Goal: Task Accomplishment & Management: Use online tool/utility

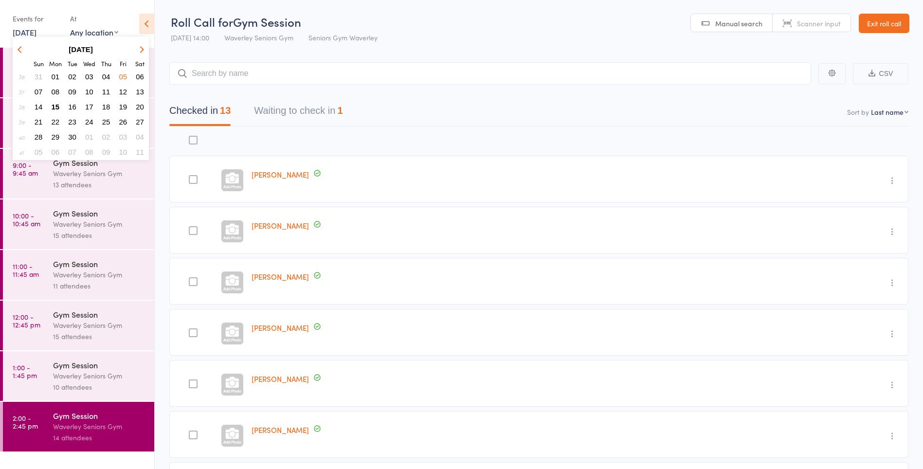
click at [55, 110] on span "15" at bounding box center [56, 107] width 8 height 8
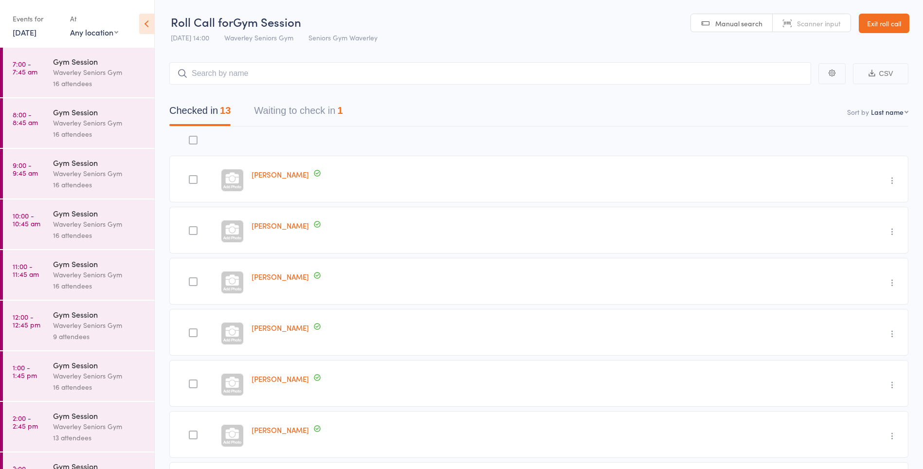
click at [37, 96] on link "7:00 - 7:45 am Gym Session Waverley Seniors Gym 16 attendees" at bounding box center [78, 73] width 151 height 50
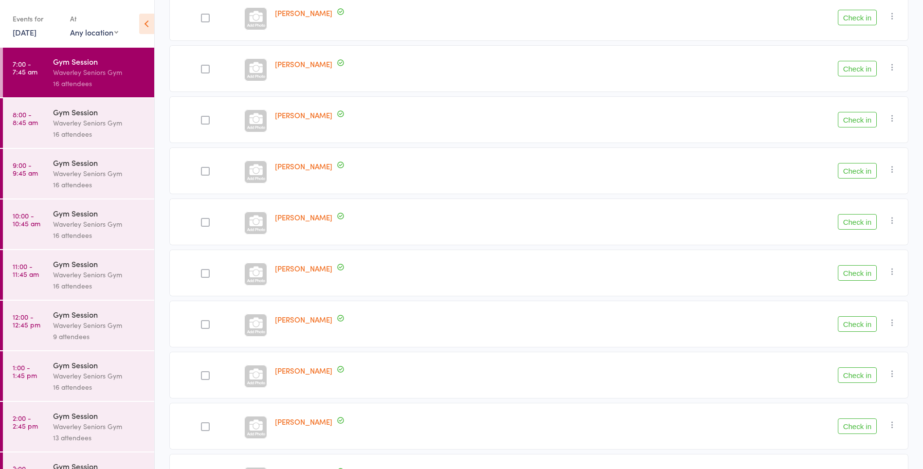
scroll to position [365, 0]
click at [864, 270] on button "Check in" at bounding box center [857, 274] width 39 height 16
click at [858, 378] on button "Check in" at bounding box center [857, 376] width 39 height 16
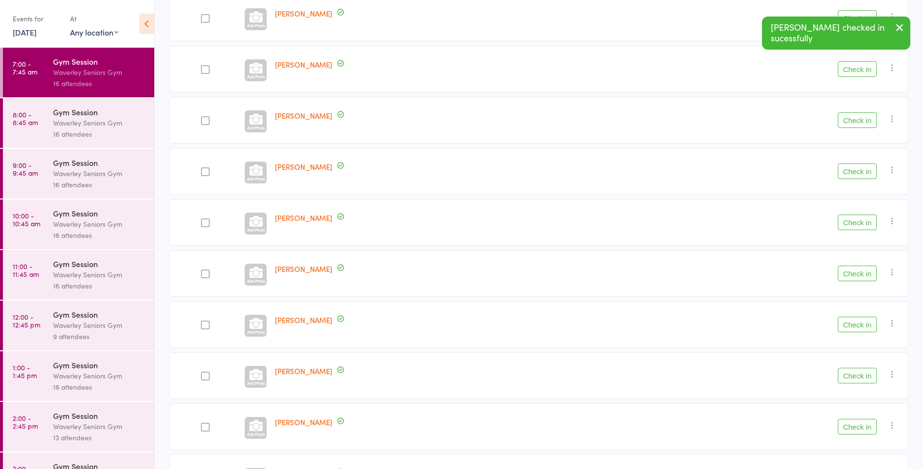
click at [861, 70] on button "Check in" at bounding box center [857, 69] width 39 height 16
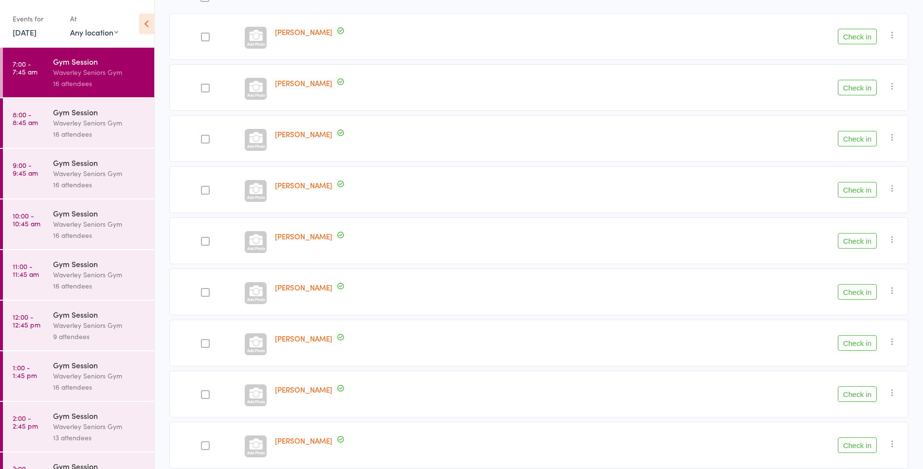
scroll to position [144, 0]
click at [858, 85] on button "Check in" at bounding box center [857, 87] width 39 height 16
click at [860, 247] on button "Check in" at bounding box center [857, 240] width 39 height 16
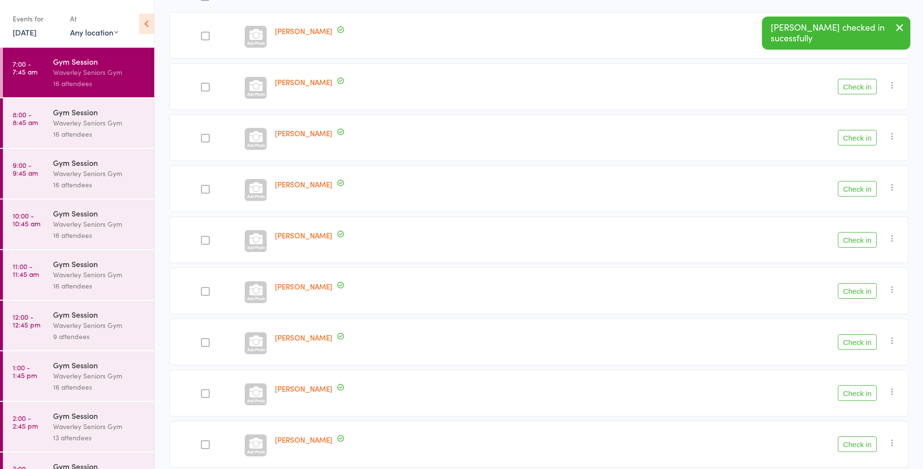
click at [856, 242] on button "Check in" at bounding box center [857, 240] width 39 height 16
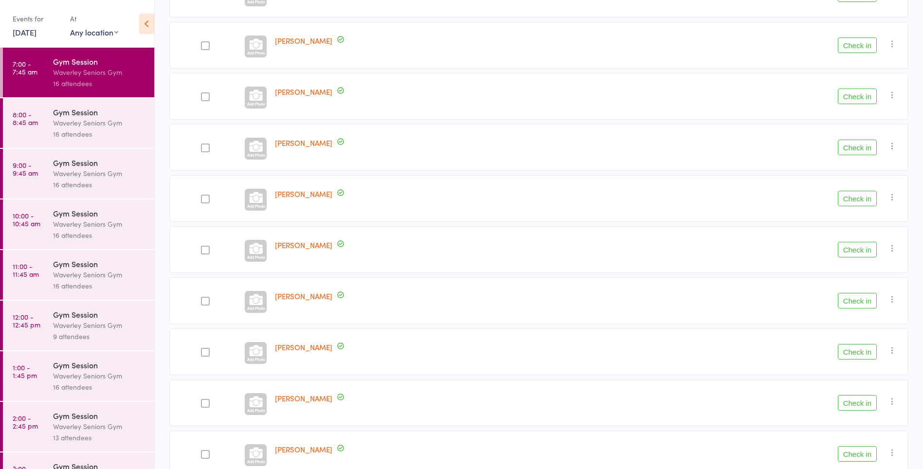
scroll to position [184, 0]
click at [859, 356] on button "Check in" at bounding box center [857, 353] width 39 height 16
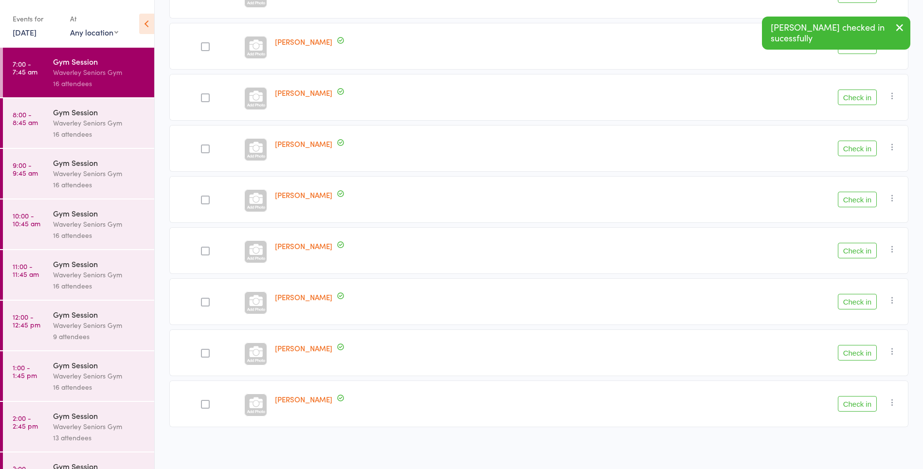
click at [856, 354] on button "Check in" at bounding box center [857, 353] width 39 height 16
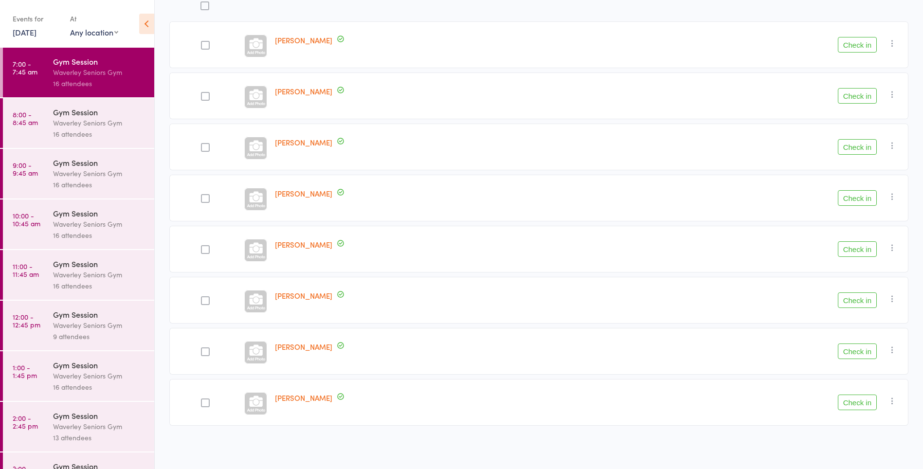
click at [863, 150] on button "Check in" at bounding box center [857, 147] width 39 height 16
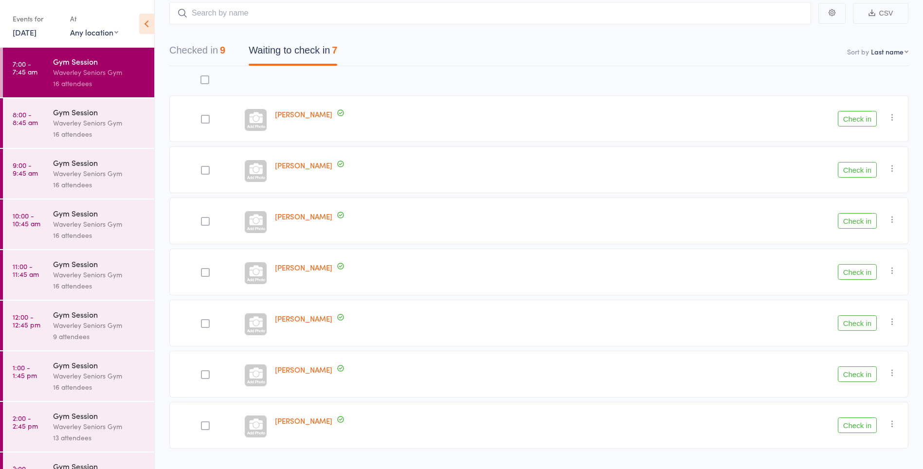
scroll to position [55, 0]
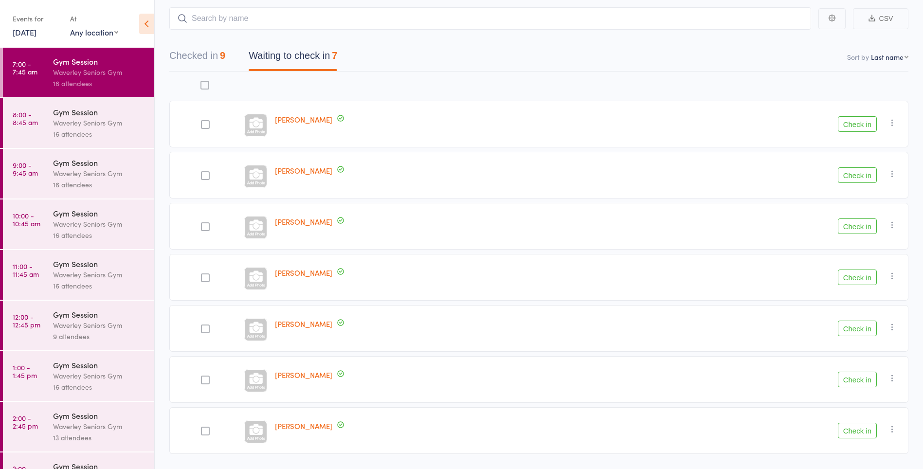
click at [859, 127] on button "Check in" at bounding box center [857, 124] width 39 height 16
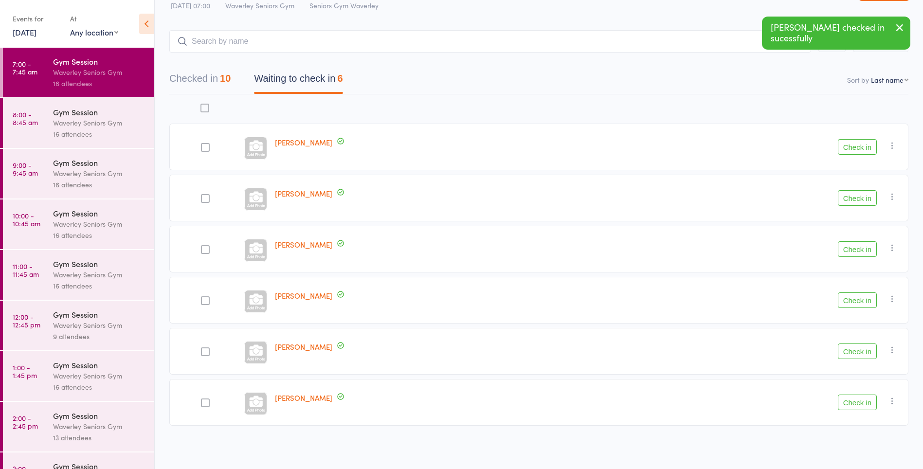
click at [859, 148] on button "Check in" at bounding box center [857, 147] width 39 height 16
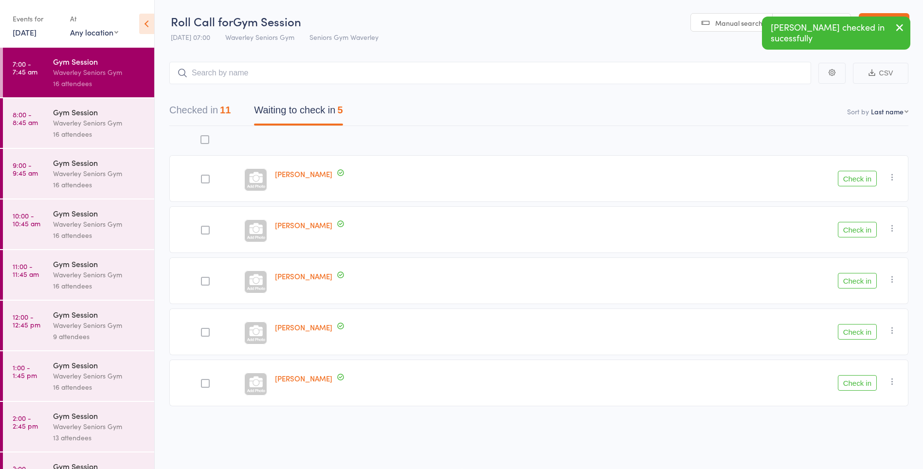
click at [863, 181] on button "Check in" at bounding box center [857, 179] width 39 height 16
click at [863, 231] on button "Check in" at bounding box center [857, 230] width 39 height 16
click at [865, 285] on button "Check in" at bounding box center [857, 281] width 39 height 16
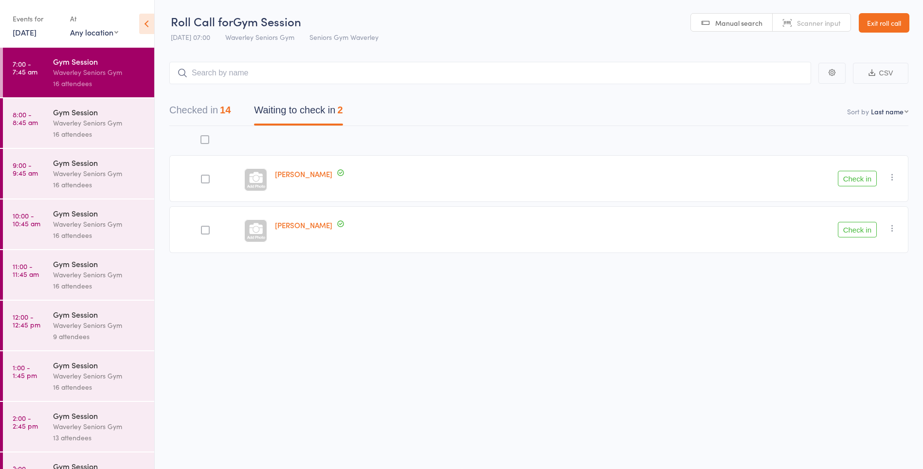
click at [854, 177] on button "Check in" at bounding box center [857, 179] width 39 height 16
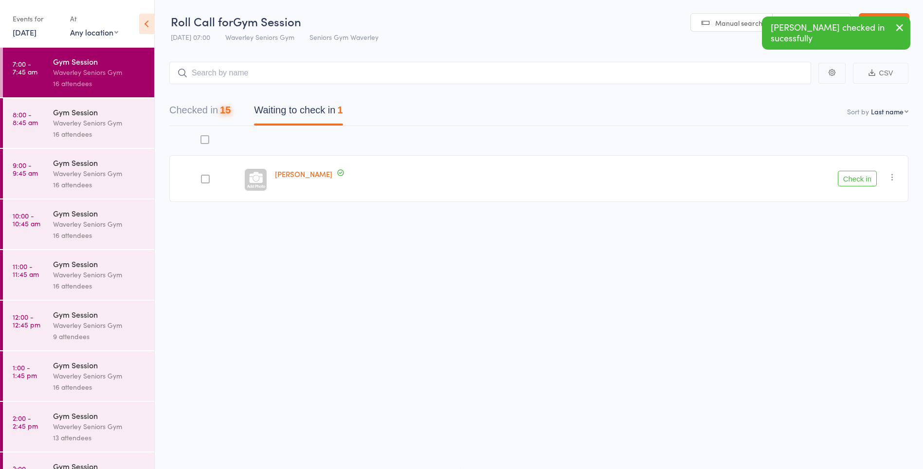
click at [861, 181] on button "Check in" at bounding box center [857, 179] width 39 height 16
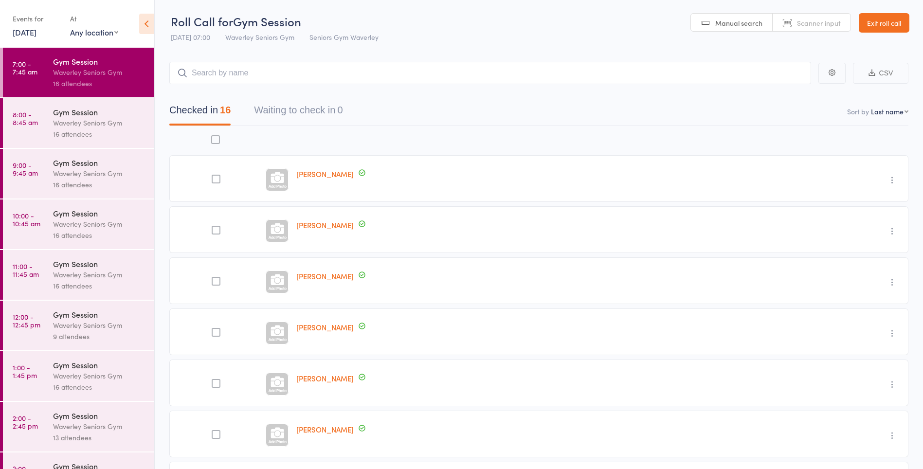
click at [76, 110] on div "Gym Session" at bounding box center [99, 112] width 93 height 11
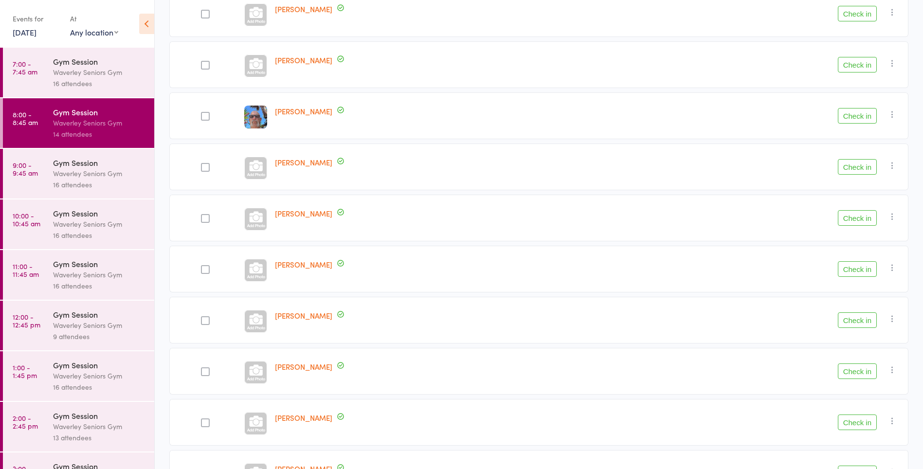
scroll to position [441, 0]
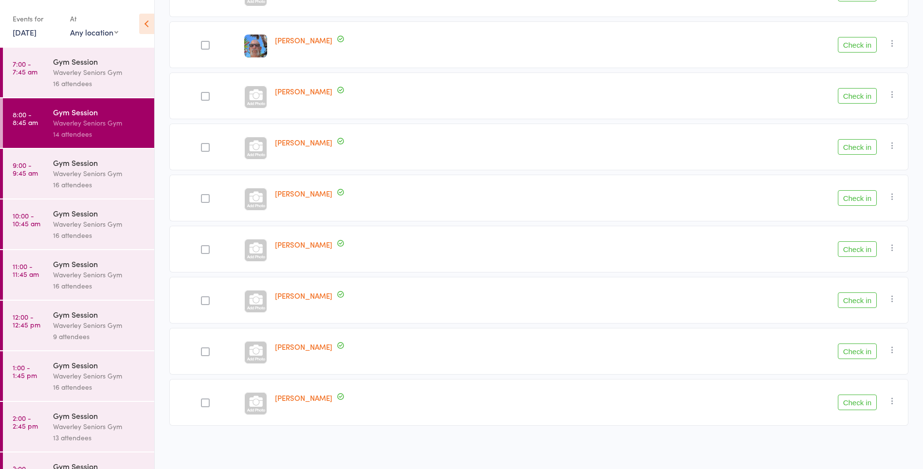
click at [859, 201] on button "Check in" at bounding box center [857, 198] width 39 height 16
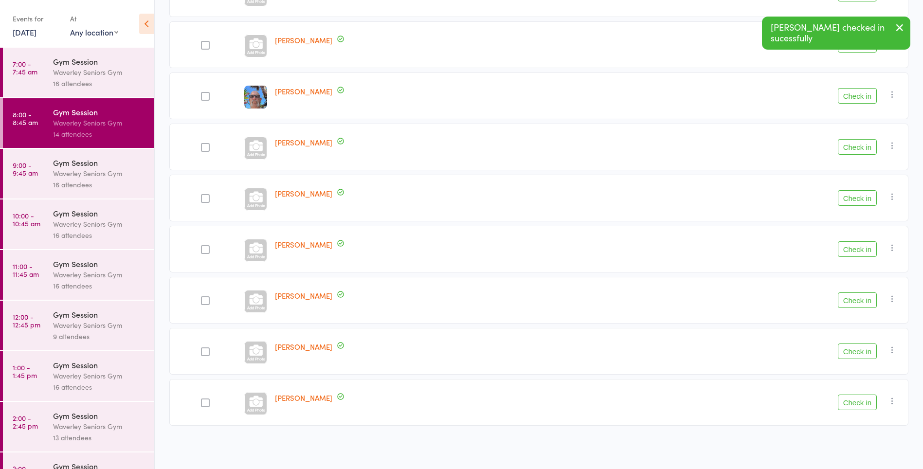
scroll to position [390, 0]
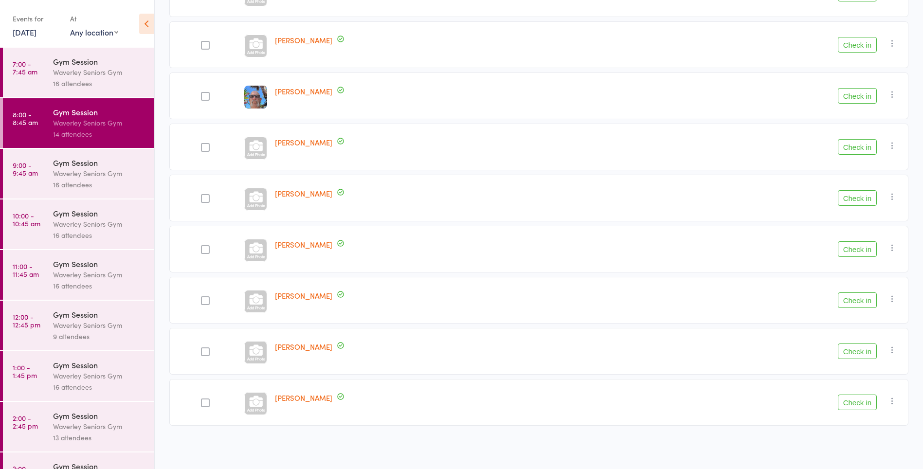
click at [862, 97] on button "Check in" at bounding box center [857, 96] width 39 height 16
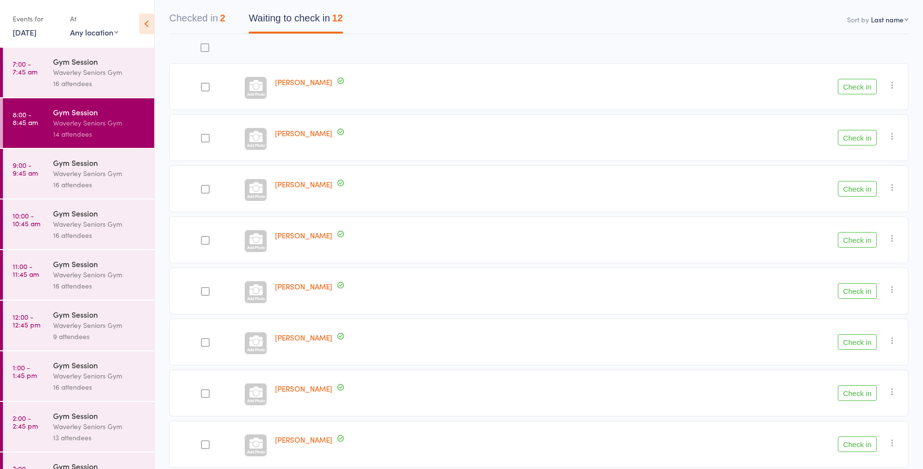
scroll to position [90, 0]
click at [857, 288] on button "Check in" at bounding box center [857, 293] width 39 height 16
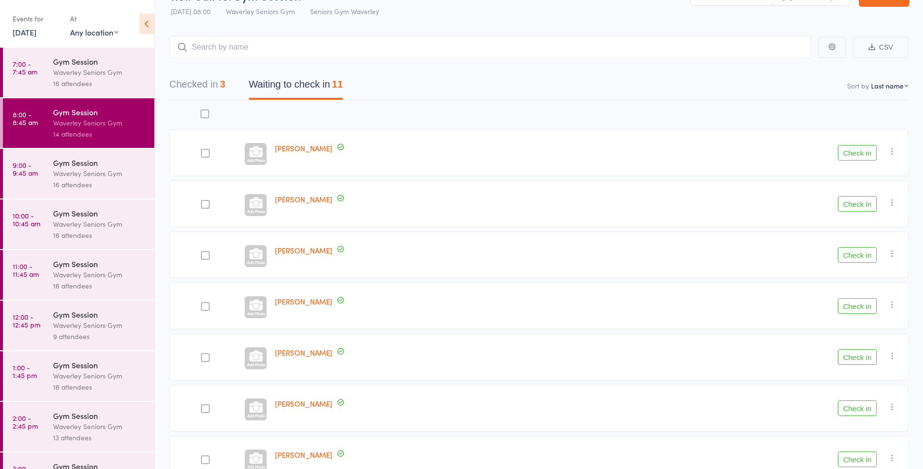
scroll to position [0, 0]
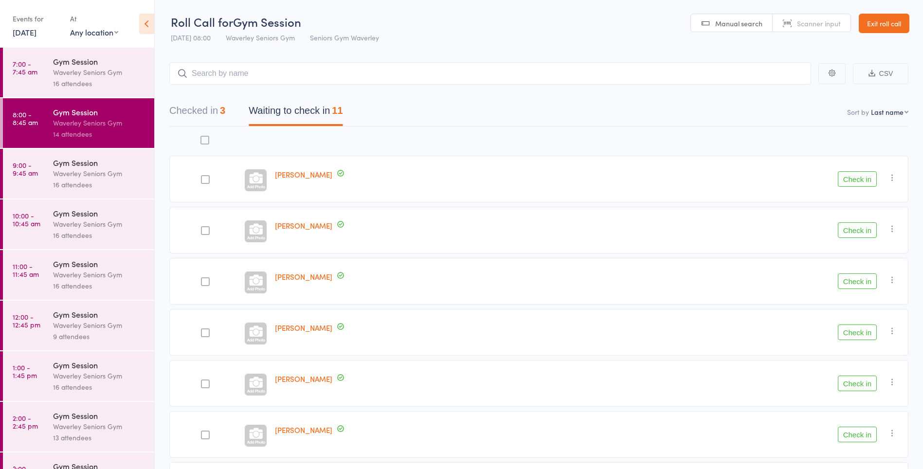
click at [343, 435] on div "[PERSON_NAME]" at bounding box center [433, 434] width 325 height 47
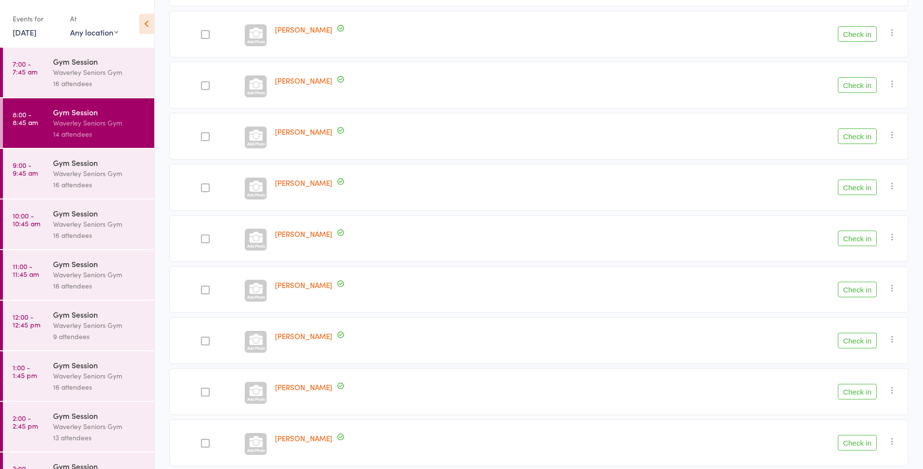
scroll to position [199, 0]
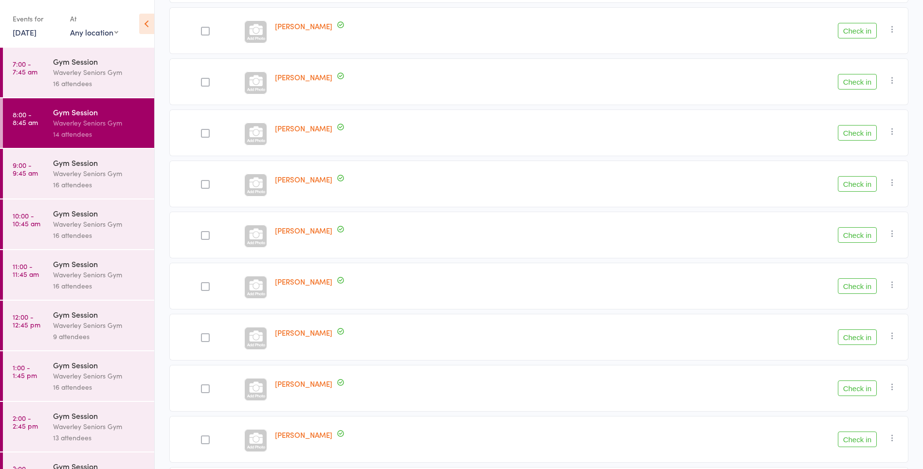
click at [201, 394] on label at bounding box center [205, 389] width 9 height 10
click at [203, 386] on input "checkbox" at bounding box center [203, 386] width 0 height 0
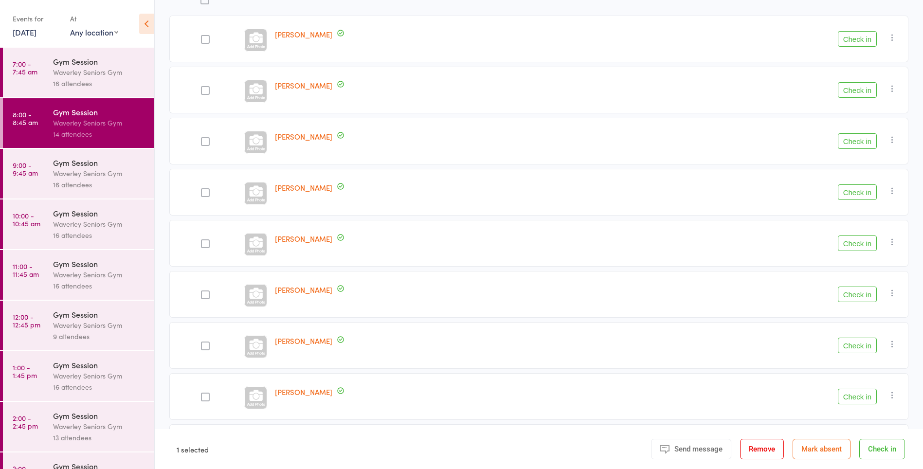
scroll to position [288, 0]
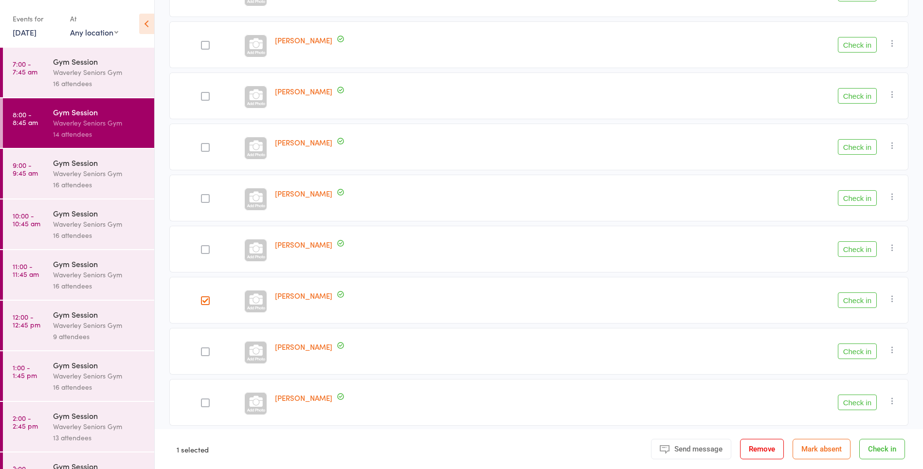
click at [204, 96] on div at bounding box center [205, 96] width 9 height 9
click at [203, 93] on input "checkbox" at bounding box center [203, 93] width 0 height 0
click at [867, 96] on button "Check in" at bounding box center [857, 96] width 39 height 16
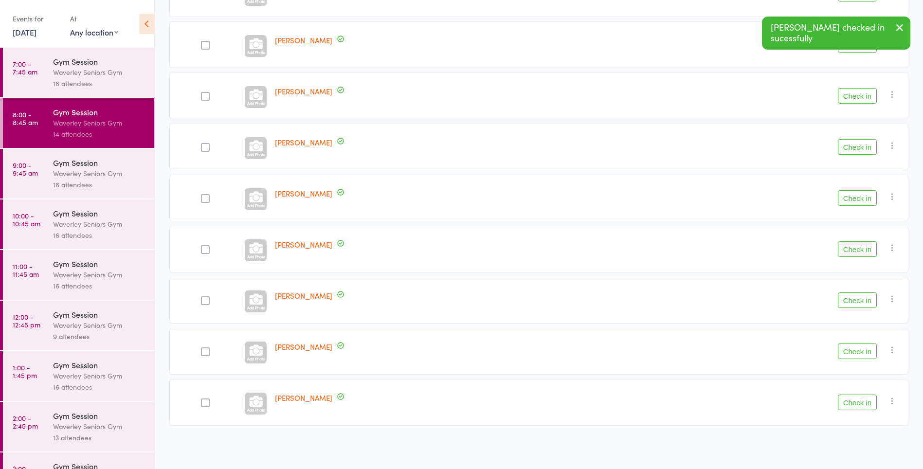
scroll to position [236, 0]
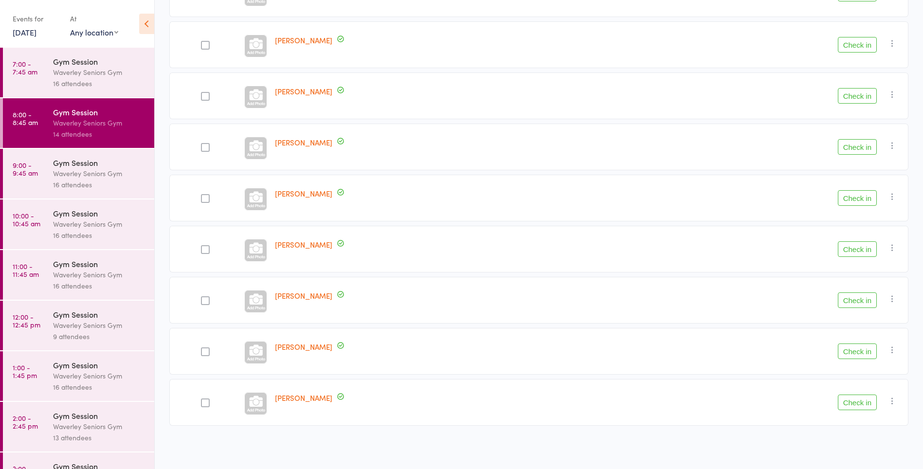
click at [863, 97] on button "Check in" at bounding box center [857, 96] width 39 height 16
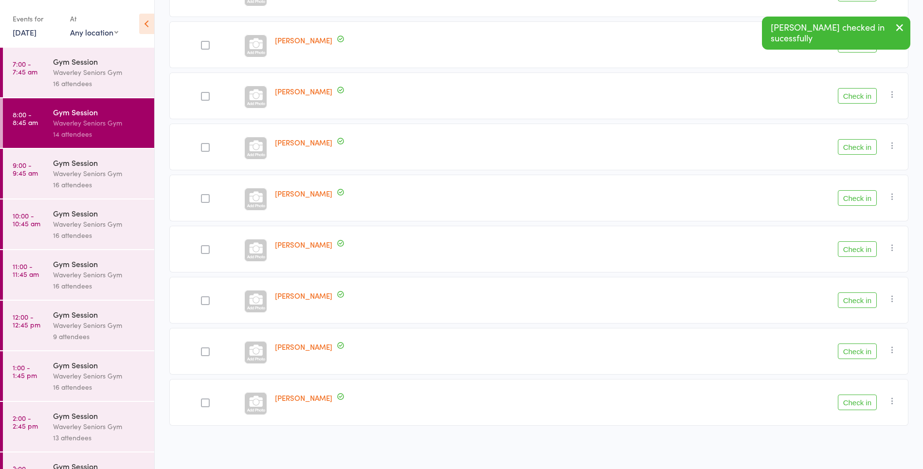
scroll to position [185, 0]
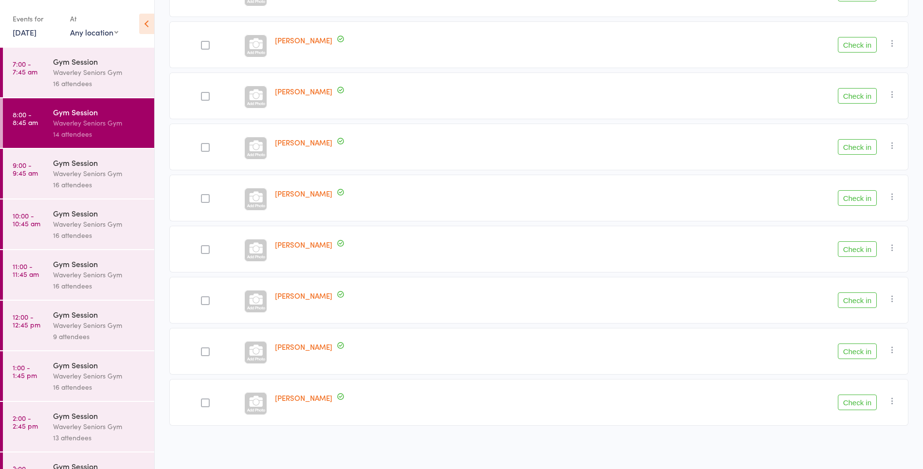
click at [861, 198] on button "Check in" at bounding box center [857, 198] width 39 height 16
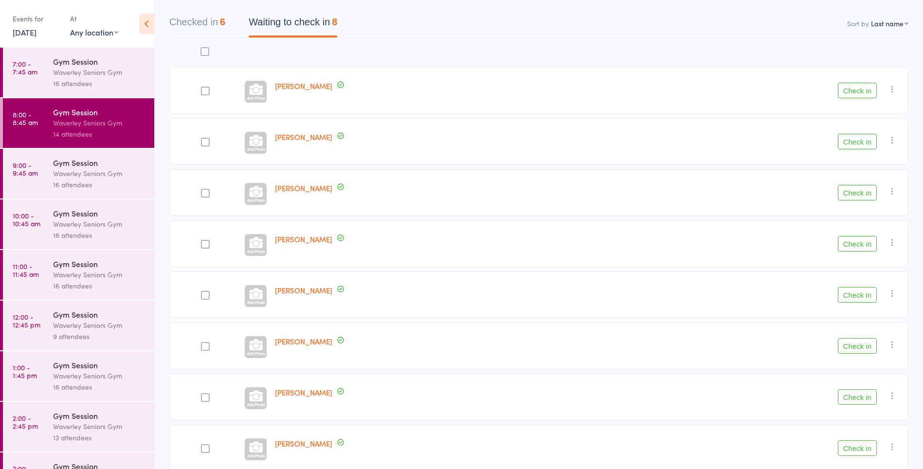
scroll to position [0, 0]
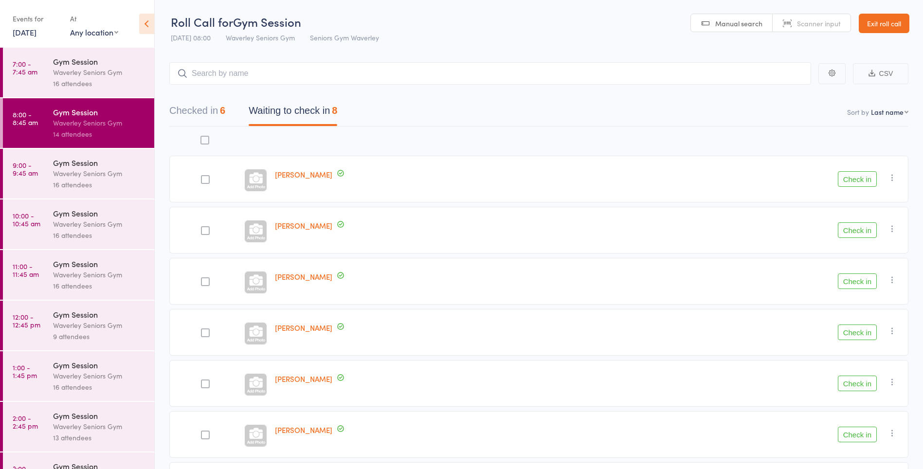
click at [849, 181] on button "Check in" at bounding box center [857, 179] width 39 height 16
click at [868, 432] on button "Check in" at bounding box center [857, 435] width 39 height 16
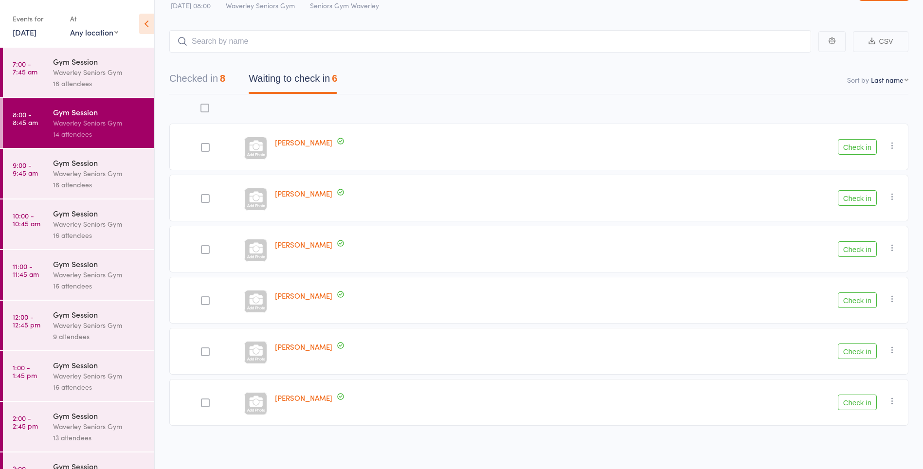
scroll to position [32, 0]
click at [848, 401] on button "Check in" at bounding box center [857, 403] width 39 height 16
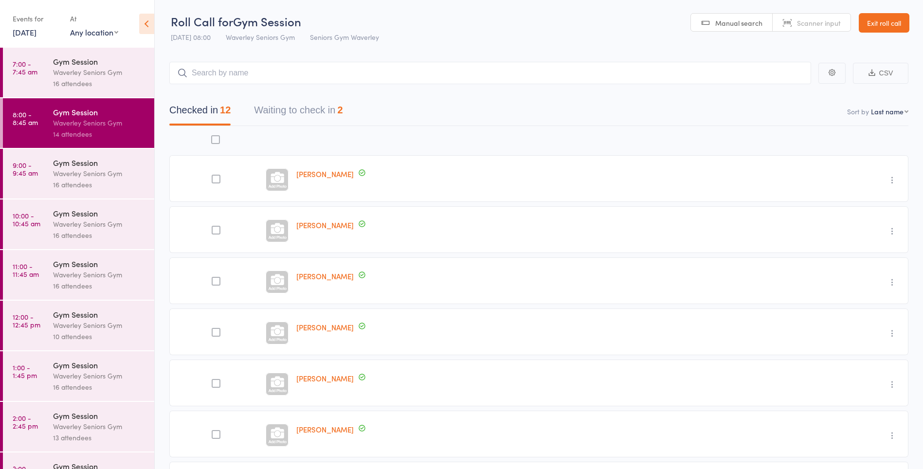
click at [272, 106] on button "Waiting to check in 2" at bounding box center [298, 113] width 89 height 26
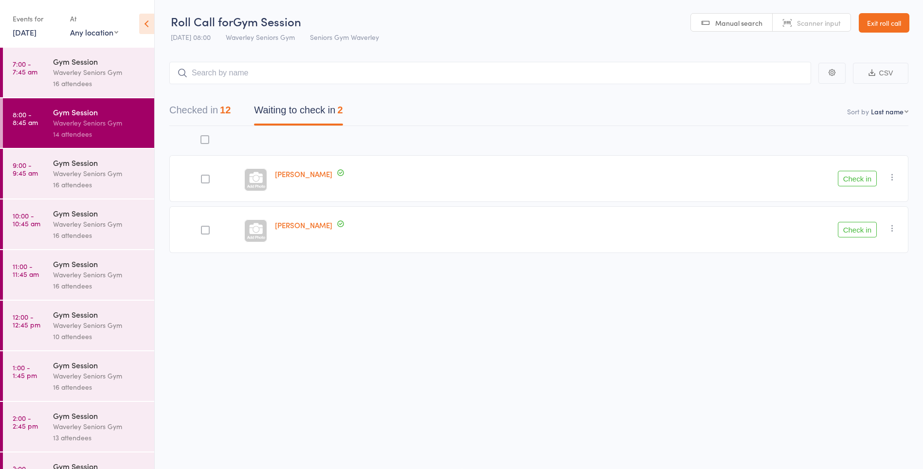
click at [868, 182] on button "Check in" at bounding box center [857, 179] width 39 height 16
click at [77, 167] on div "Gym Session" at bounding box center [99, 162] width 93 height 11
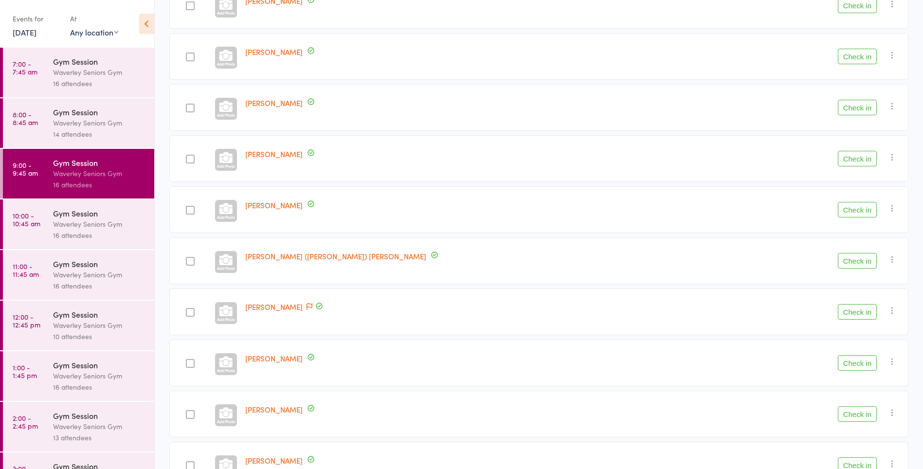
scroll to position [379, 0]
click at [195, 162] on div at bounding box center [190, 158] width 9 height 9
click at [188, 155] on input "checkbox" at bounding box center [188, 155] width 0 height 0
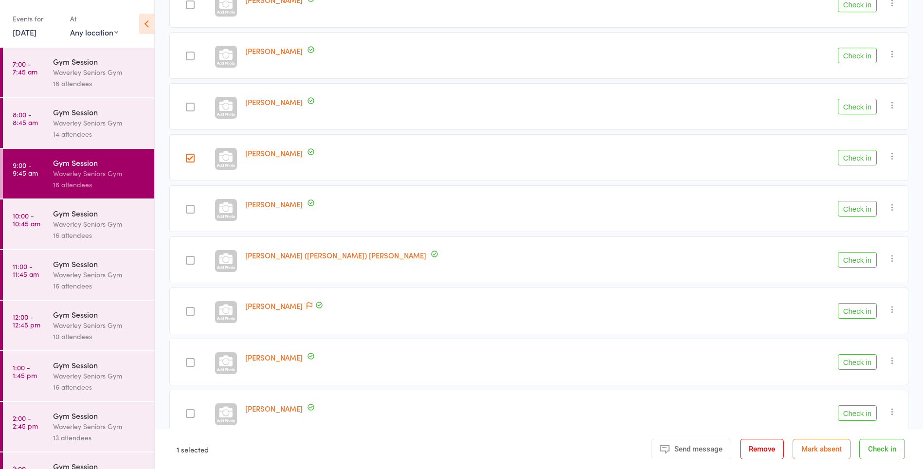
click at [854, 157] on button "Check in" at bounding box center [857, 158] width 39 height 16
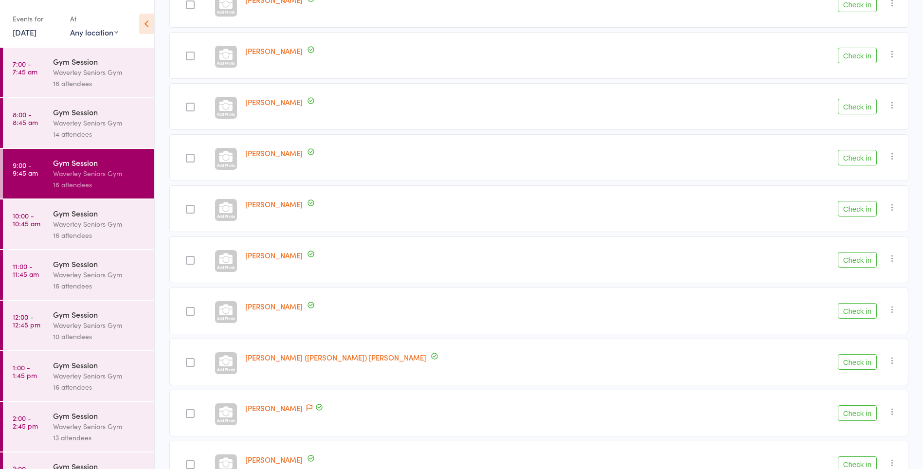
scroll to position [0, 0]
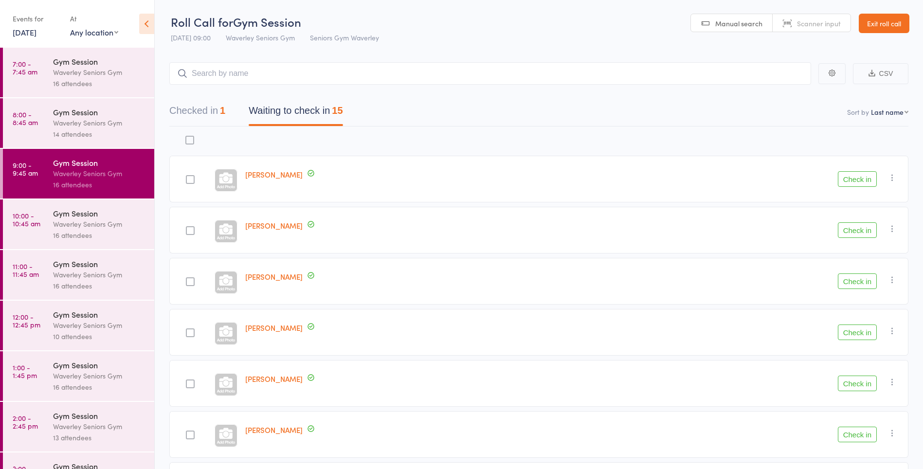
click at [108, 124] on div "Waverley Seniors Gym" at bounding box center [99, 122] width 93 height 11
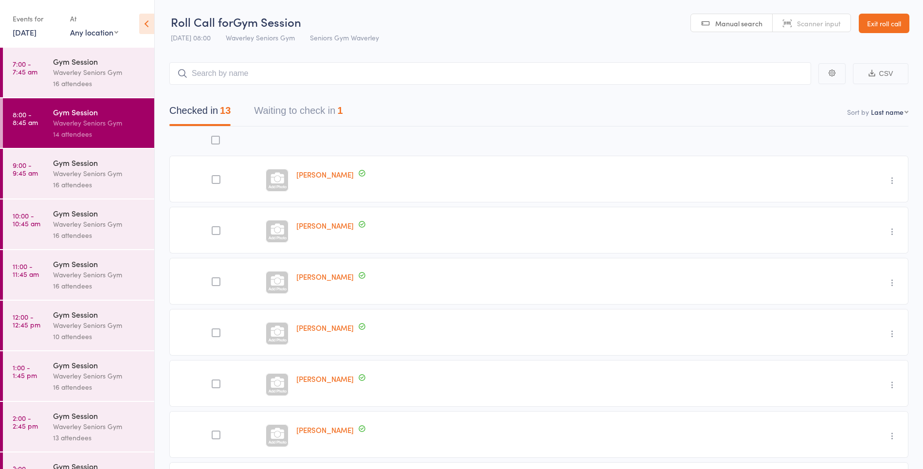
click at [321, 108] on button "Waiting to check in 1" at bounding box center [298, 113] width 89 height 26
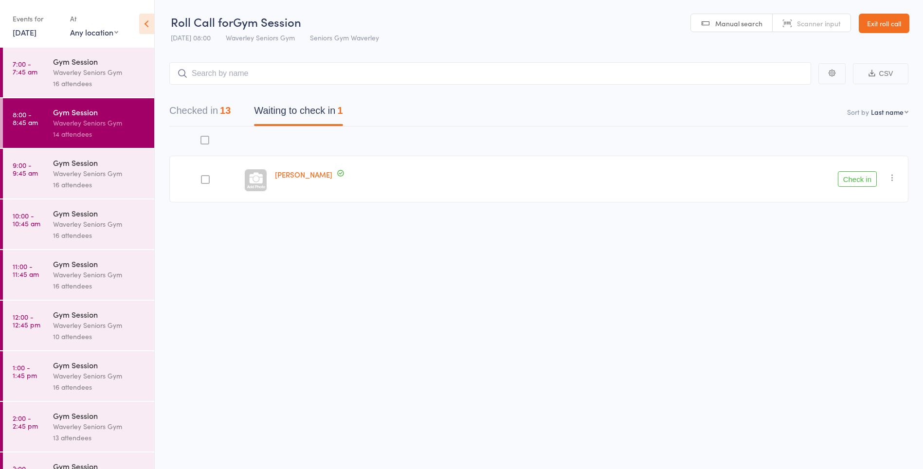
click at [66, 169] on div "Waverley Seniors Gym" at bounding box center [99, 173] width 93 height 11
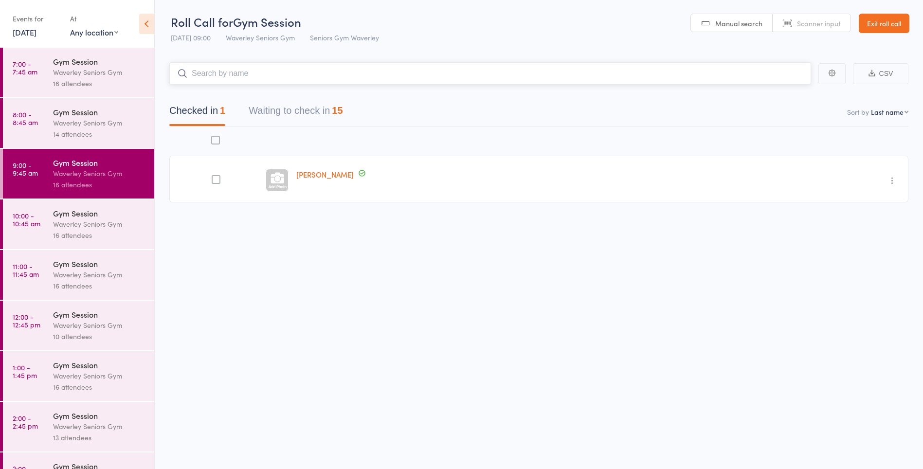
click at [196, 125] on button "Checked in 1" at bounding box center [197, 113] width 56 height 26
click at [292, 113] on button "Waiting to check in 15" at bounding box center [296, 113] width 94 height 26
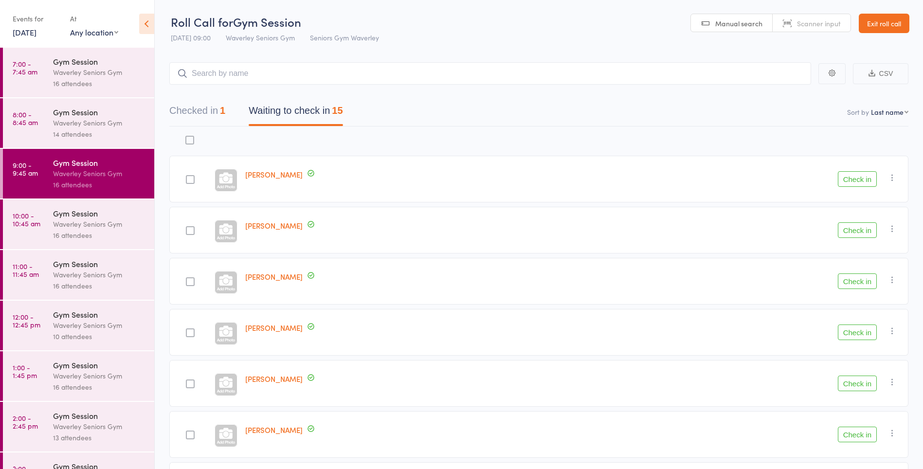
click at [55, 138] on div "14 attendees" at bounding box center [99, 133] width 93 height 11
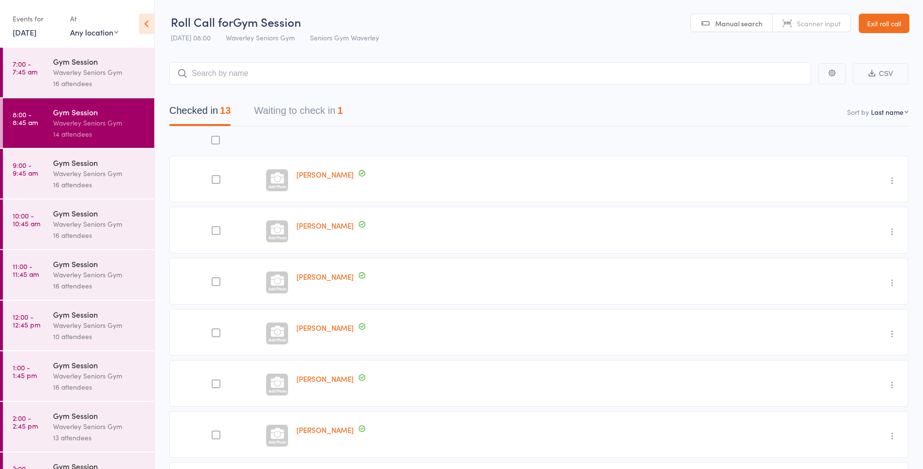
click at [279, 114] on button "Waiting to check in 1" at bounding box center [298, 113] width 89 height 26
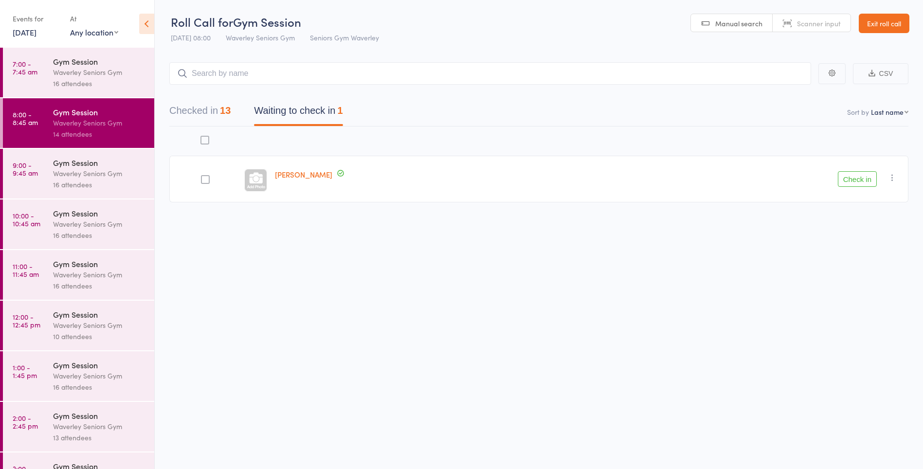
click at [853, 179] on button "Check in" at bounding box center [857, 179] width 39 height 16
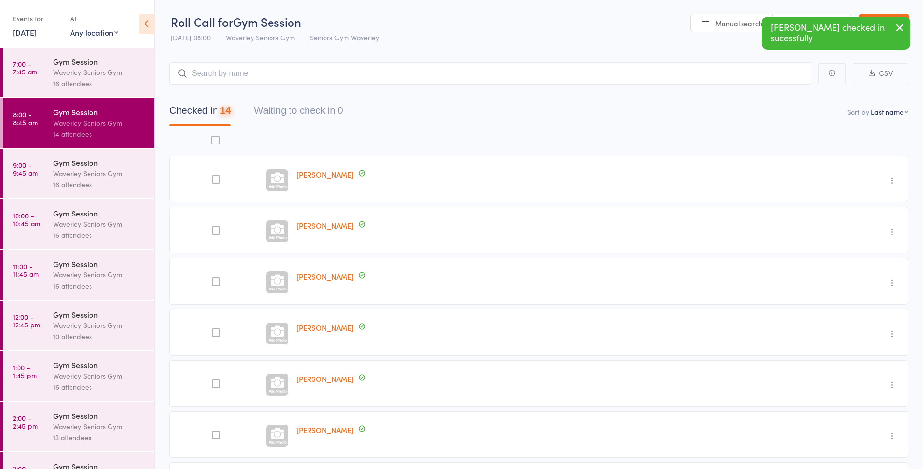
click at [106, 166] on div "Gym Session" at bounding box center [99, 162] width 93 height 11
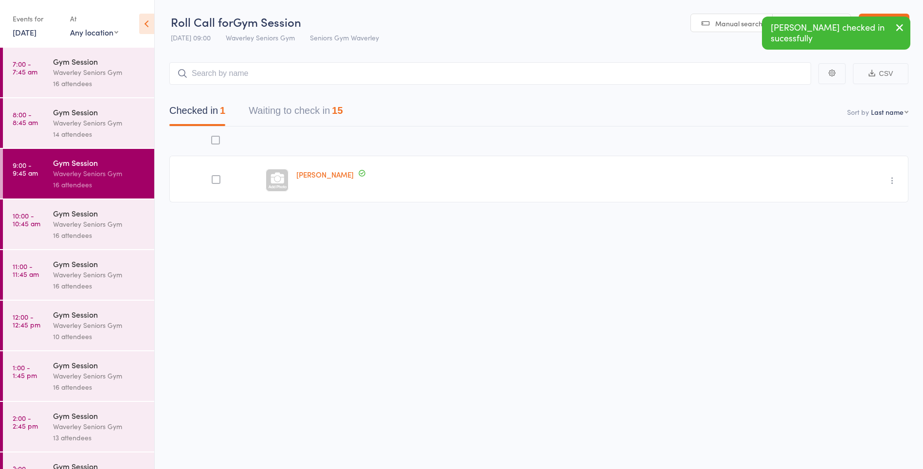
click at [312, 112] on button "Waiting to check in 15" at bounding box center [296, 113] width 94 height 26
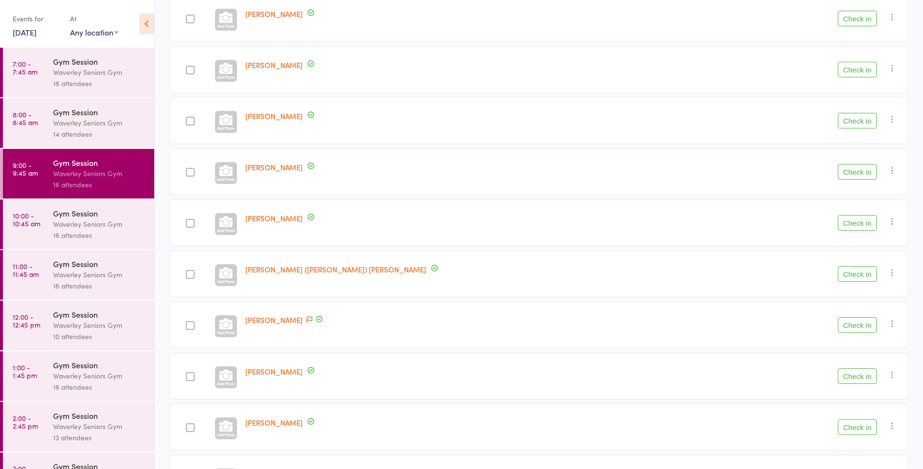
scroll to position [310, 0]
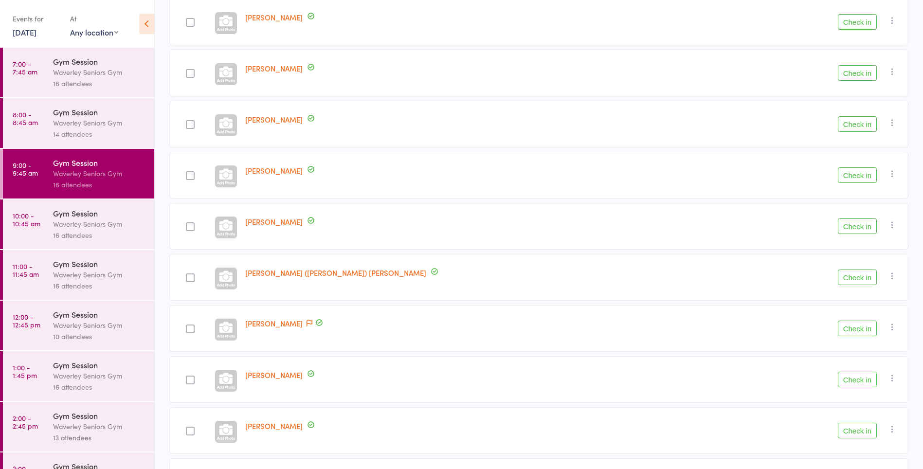
click at [861, 225] on button "Check in" at bounding box center [857, 226] width 39 height 16
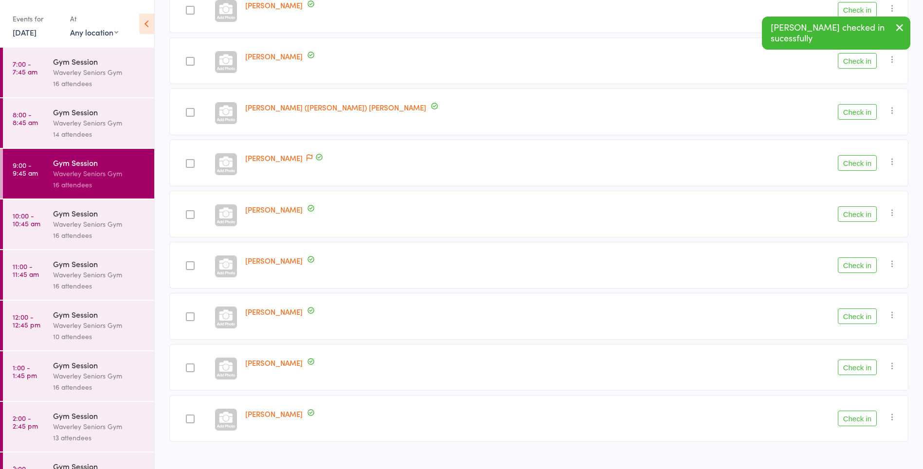
scroll to position [441, 0]
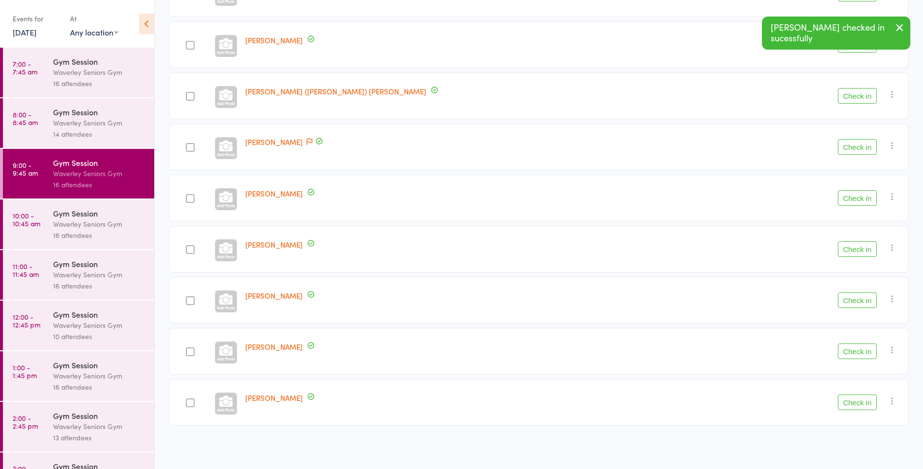
click at [861, 200] on button "Check in" at bounding box center [857, 198] width 39 height 16
click at [852, 247] on button "Check in" at bounding box center [857, 249] width 39 height 16
click at [860, 403] on button "Check in" at bounding box center [857, 403] width 39 height 16
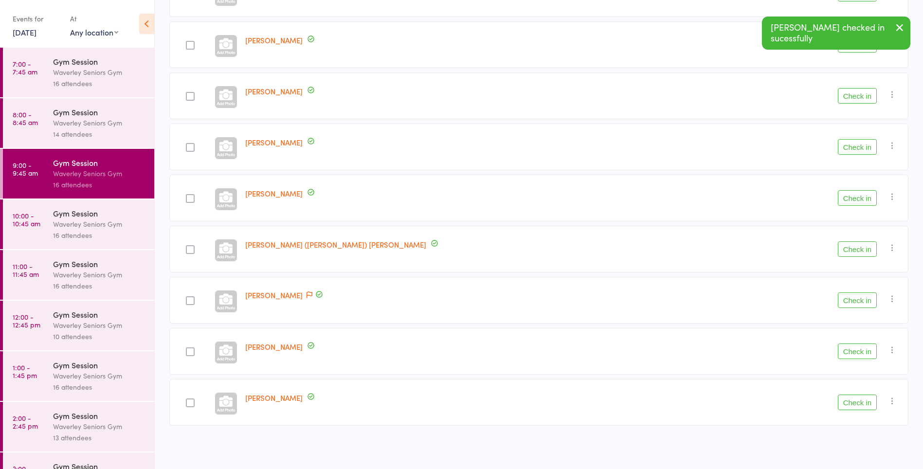
scroll to position [288, 0]
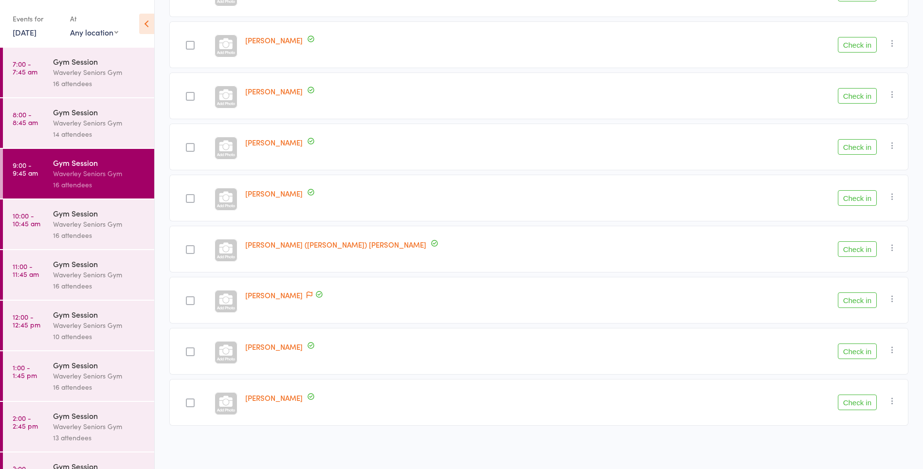
click at [852, 252] on button "Check in" at bounding box center [857, 249] width 39 height 16
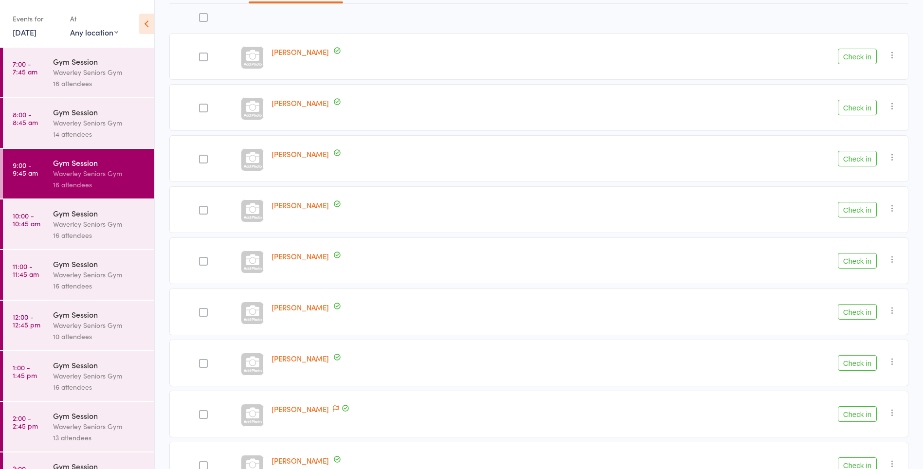
scroll to position [128, 0]
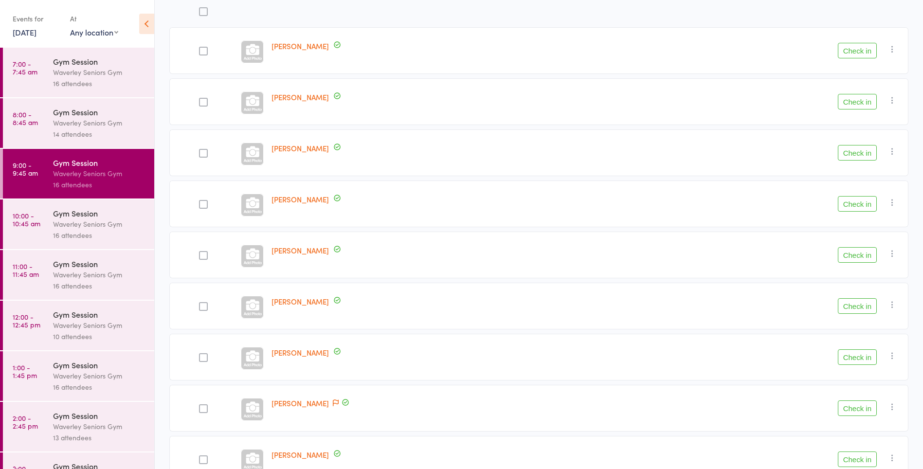
click at [863, 358] on button "Check in" at bounding box center [857, 357] width 39 height 16
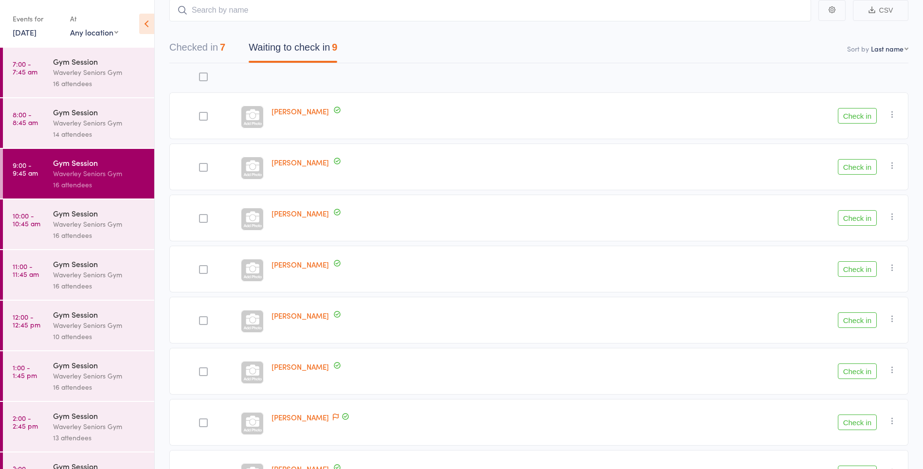
scroll to position [185, 0]
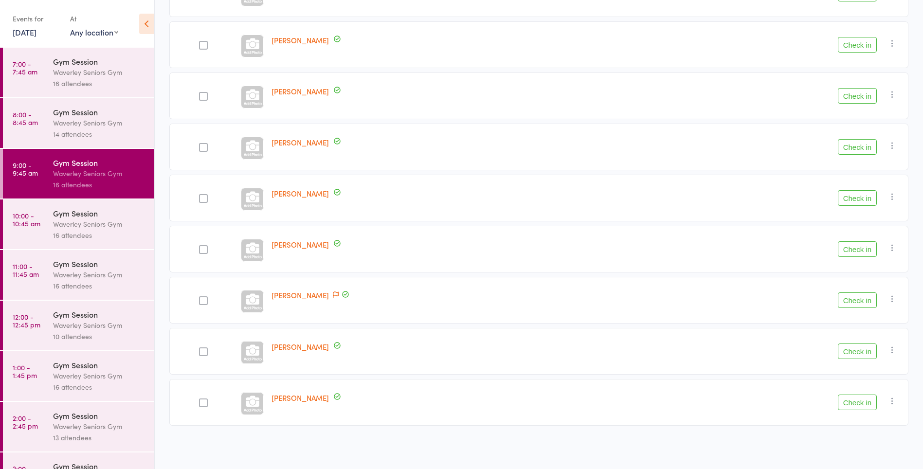
click at [861, 250] on button "Check in" at bounding box center [857, 249] width 39 height 16
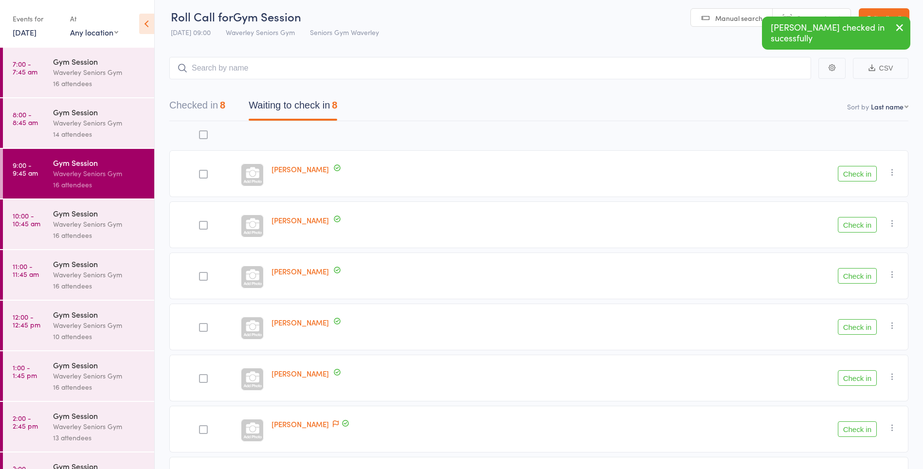
scroll to position [0, 0]
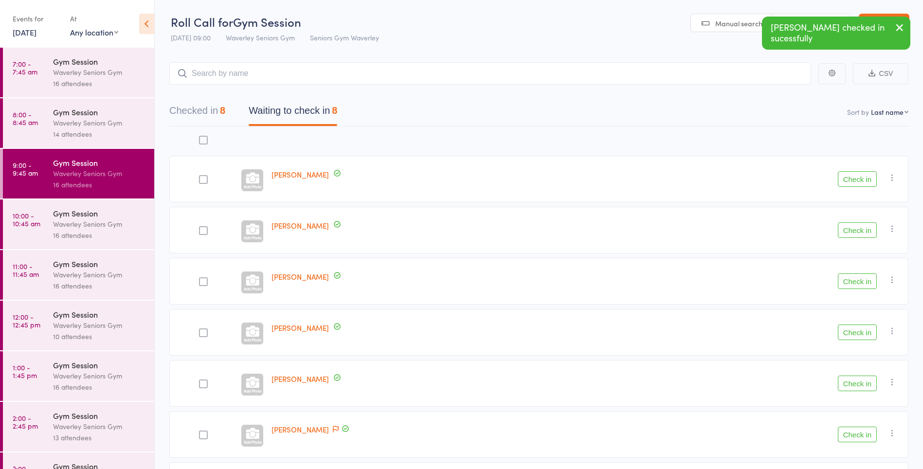
click at [214, 107] on button "Checked in 8" at bounding box center [197, 113] width 56 height 26
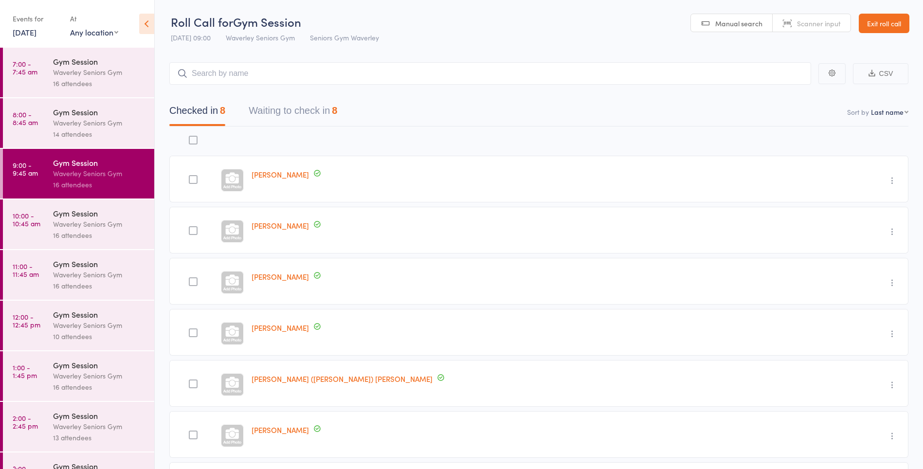
click at [299, 112] on button "Waiting to check in 8" at bounding box center [293, 113] width 89 height 26
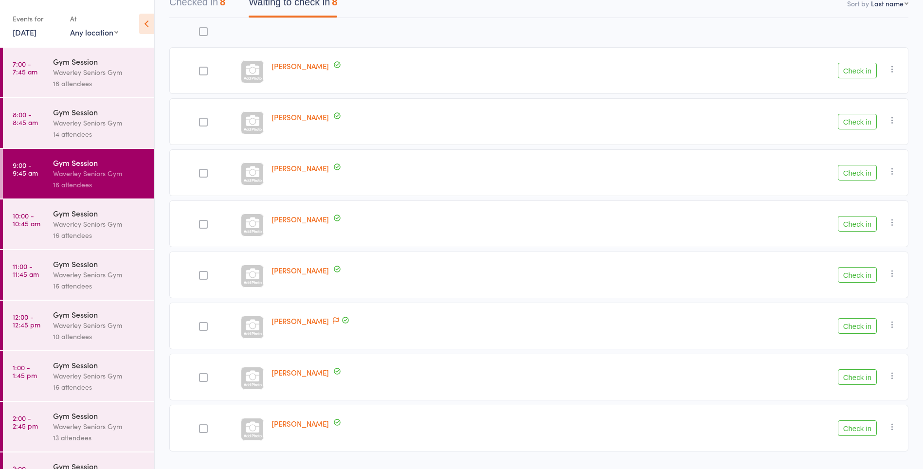
scroll to position [110, 0]
click at [861, 72] on button "Check in" at bounding box center [857, 69] width 39 height 16
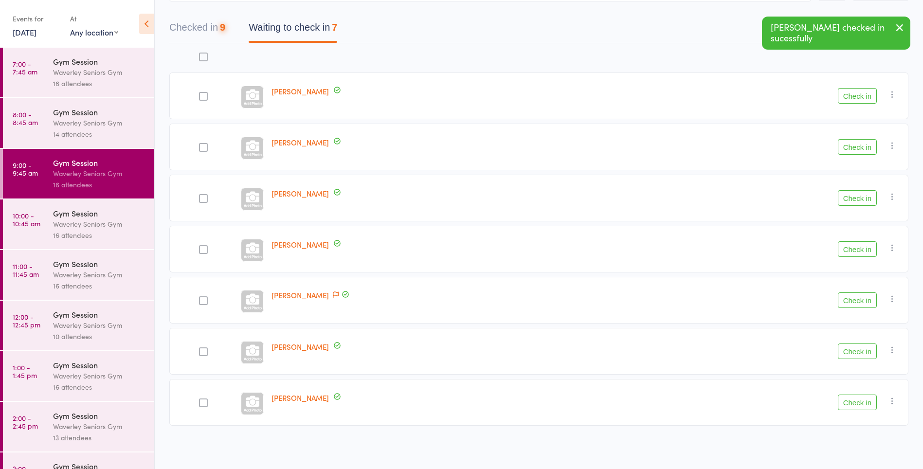
scroll to position [83, 0]
click at [856, 70] on div "Peter Chittendon Check in Check in Send message Add Note Add Task Add Flag Remo…" at bounding box center [538, 236] width 739 height 387
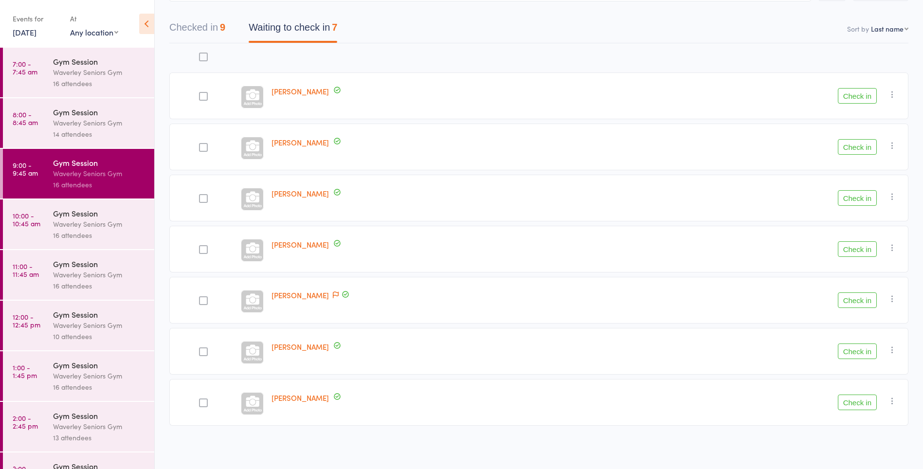
click at [863, 296] on button "Check in" at bounding box center [857, 300] width 39 height 16
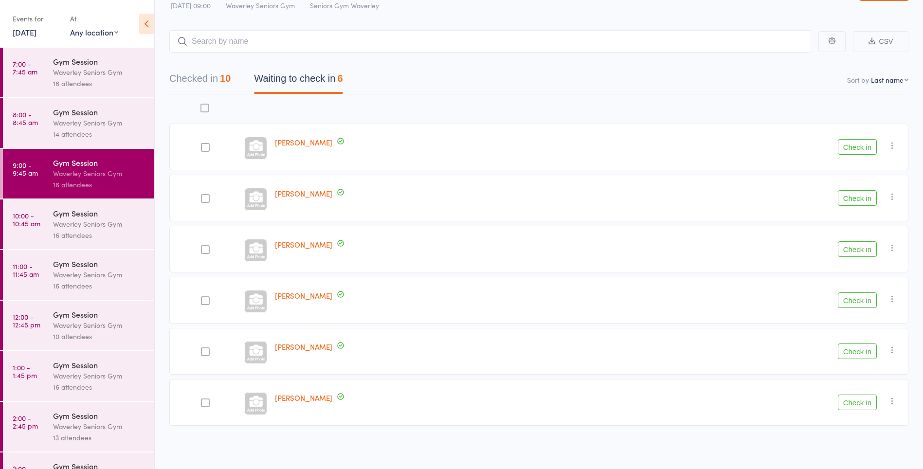
click at [866, 198] on button "Check in" at bounding box center [857, 198] width 39 height 16
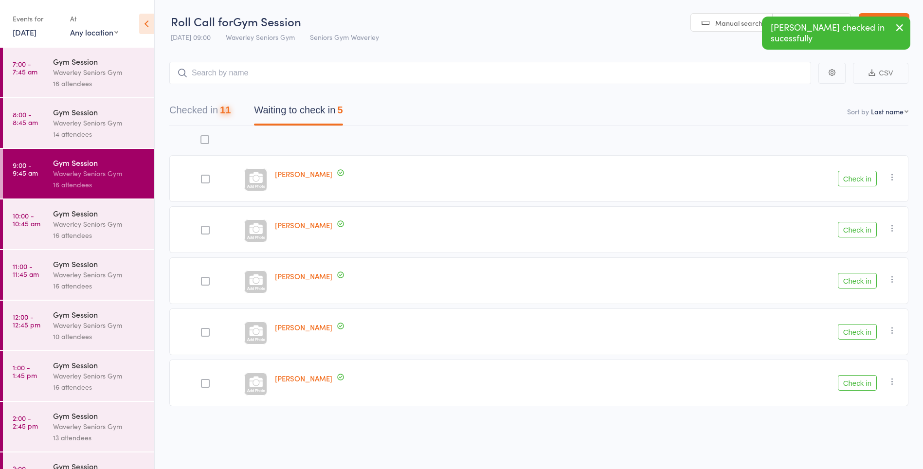
scroll to position [0, 0]
click at [861, 230] on button "Check in" at bounding box center [857, 230] width 39 height 16
click at [861, 229] on button "Check in" at bounding box center [857, 230] width 39 height 16
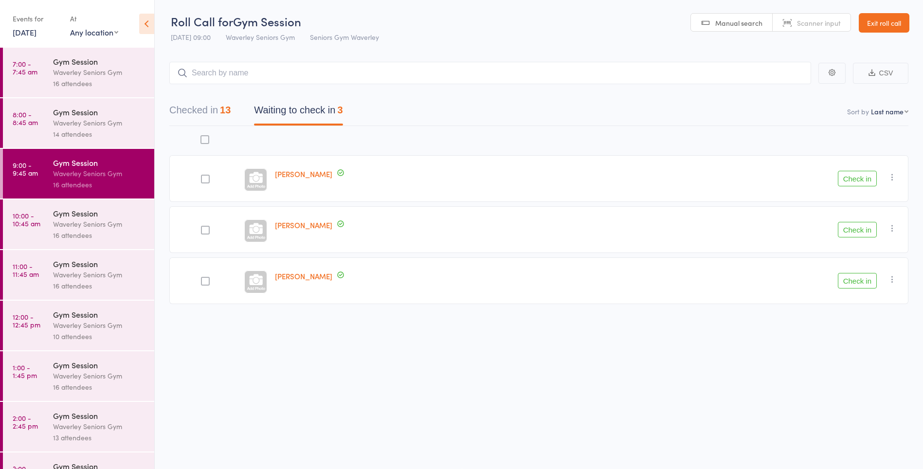
click at [892, 172] on button "button" at bounding box center [892, 177] width 12 height 12
click at [861, 275] on li "Mark absent" at bounding box center [857, 274] width 80 height 13
click at [214, 111] on button "Checked in 14" at bounding box center [199, 113] width 61 height 26
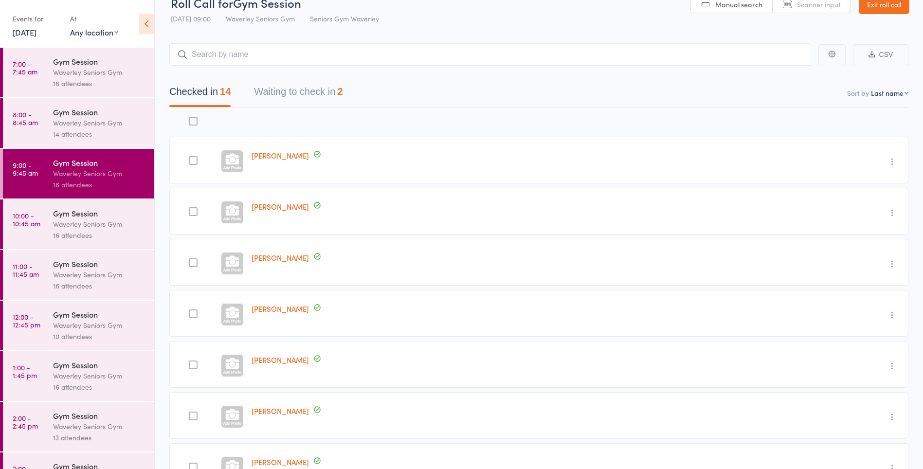
scroll to position [0, 0]
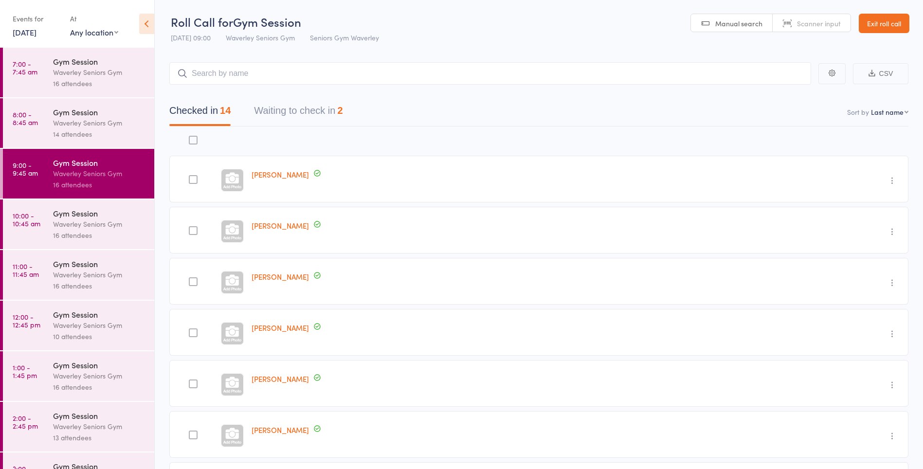
click at [288, 114] on button "Waiting to check in 2" at bounding box center [298, 113] width 89 height 26
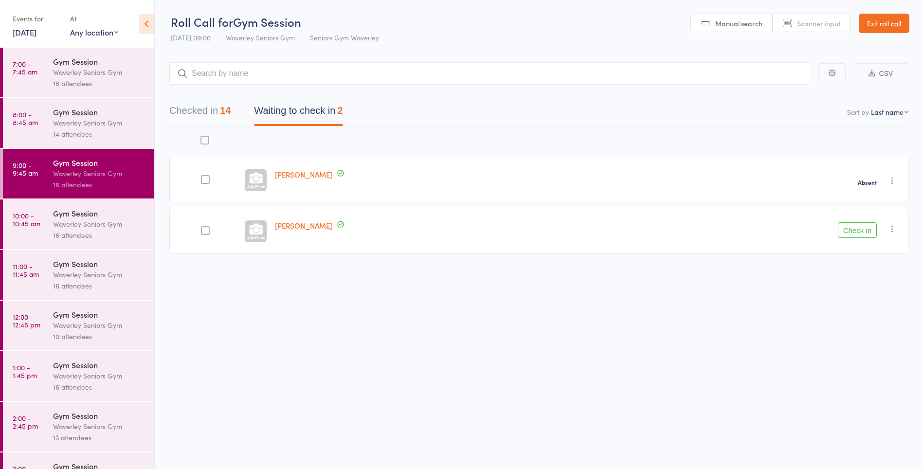
click at [76, 213] on div "Gym Session" at bounding box center [99, 213] width 93 height 11
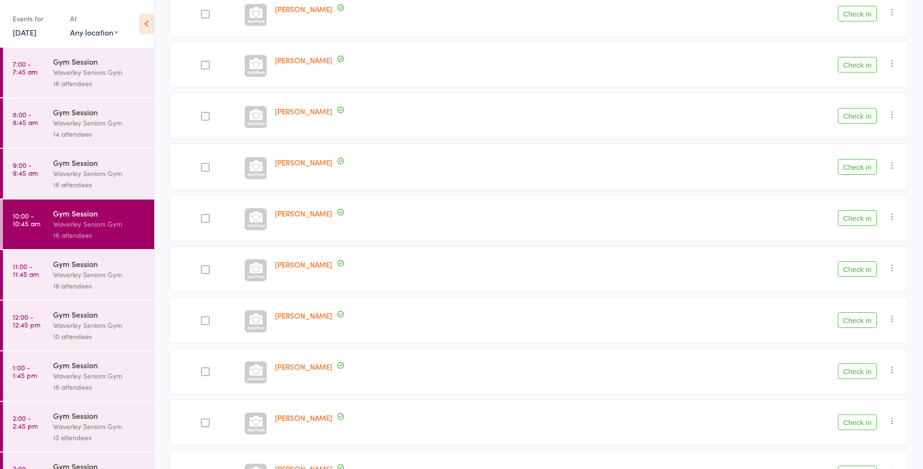
scroll to position [543, 0]
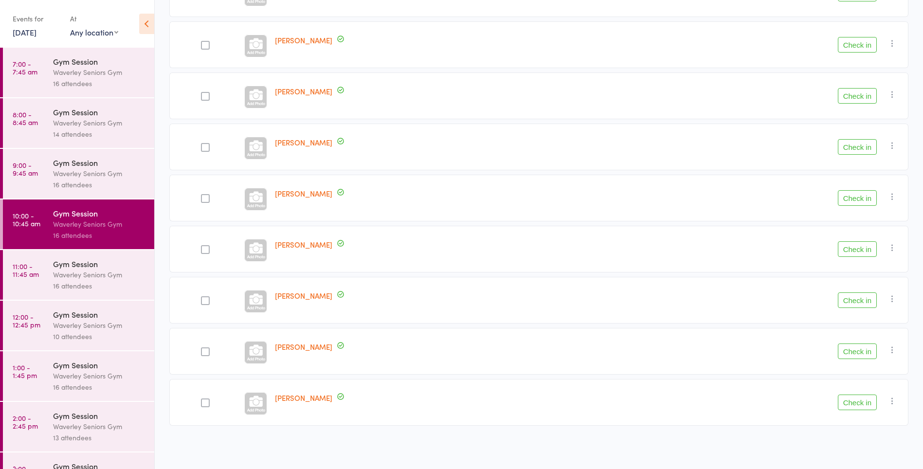
click at [90, 186] on div "16 attendees" at bounding box center [99, 184] width 93 height 11
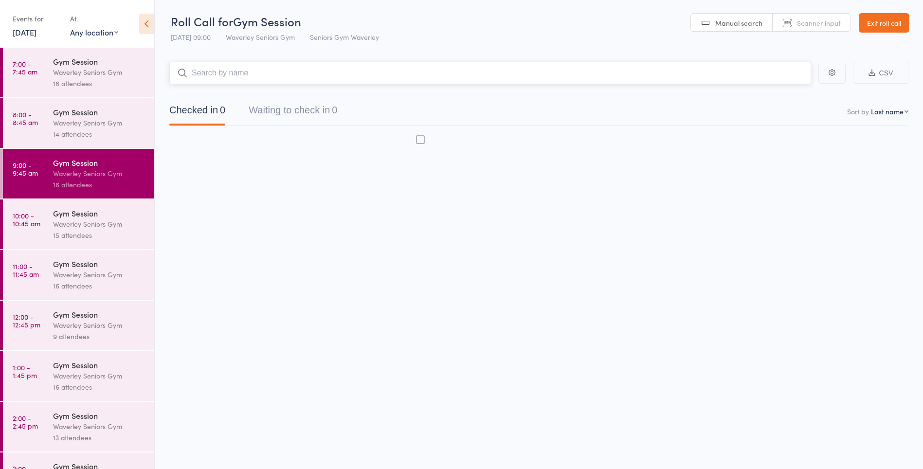
scroll to position [0, 0]
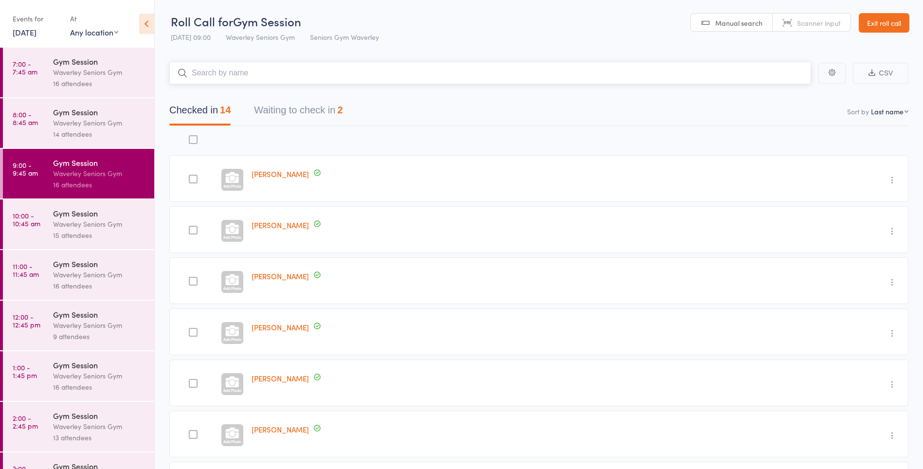
click at [324, 107] on button "Waiting to check in 2" at bounding box center [298, 113] width 89 height 26
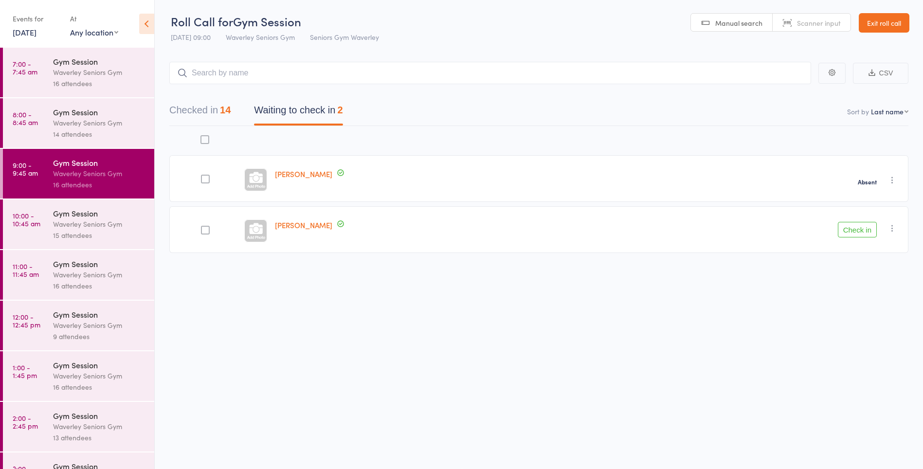
click at [118, 222] on div "Waverley Seniors Gym" at bounding box center [99, 223] width 93 height 11
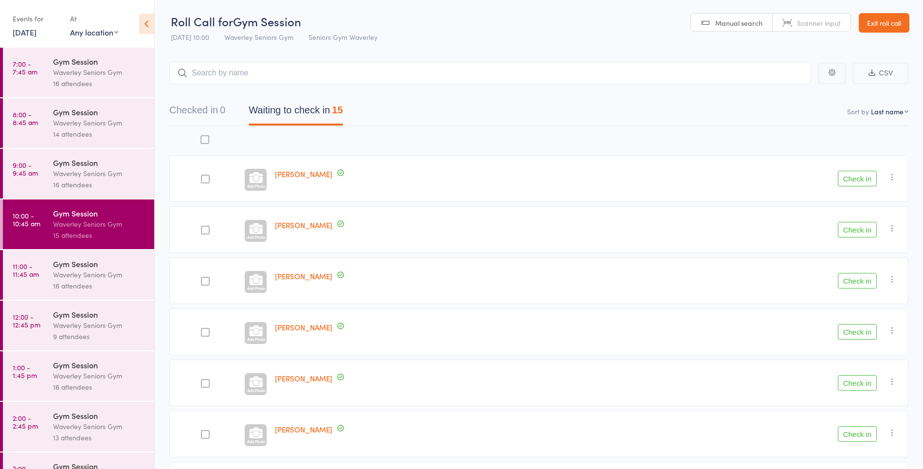
click at [869, 385] on button "Check in" at bounding box center [857, 383] width 39 height 16
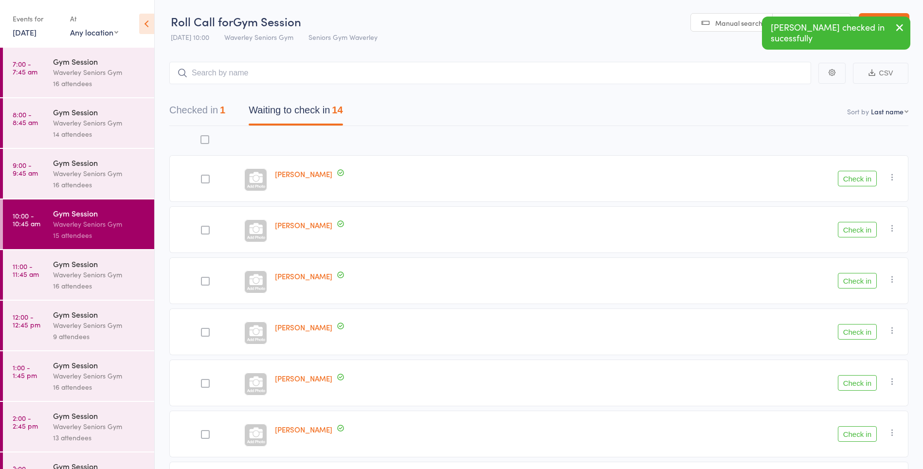
click at [860, 381] on button "Check in" at bounding box center [857, 383] width 39 height 16
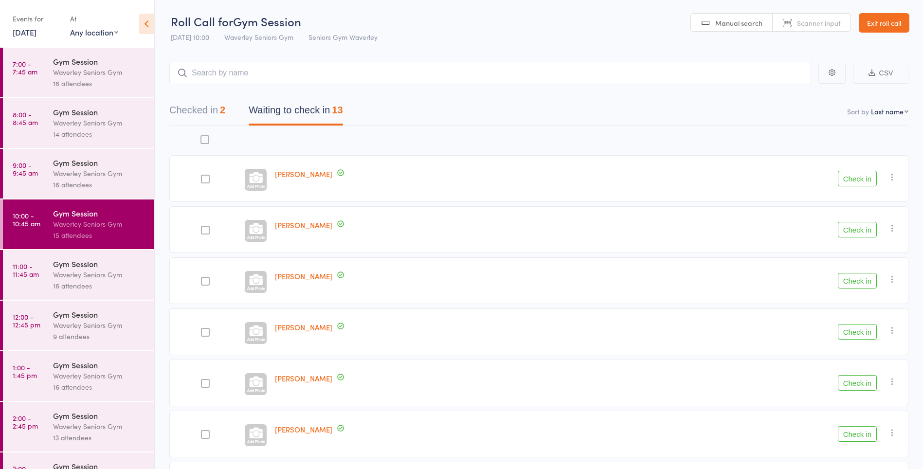
click at [857, 386] on button "Check in" at bounding box center [857, 383] width 39 height 16
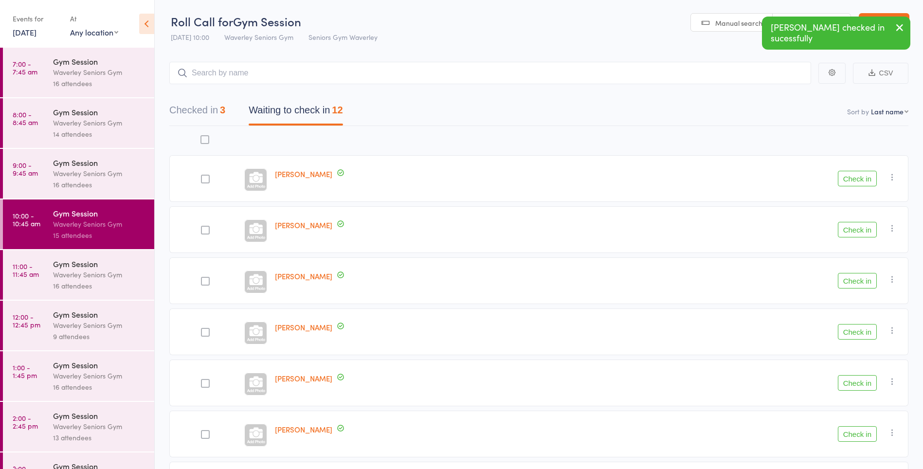
click at [860, 432] on button "Check in" at bounding box center [857, 434] width 39 height 16
click at [855, 384] on button "Check in" at bounding box center [857, 383] width 39 height 16
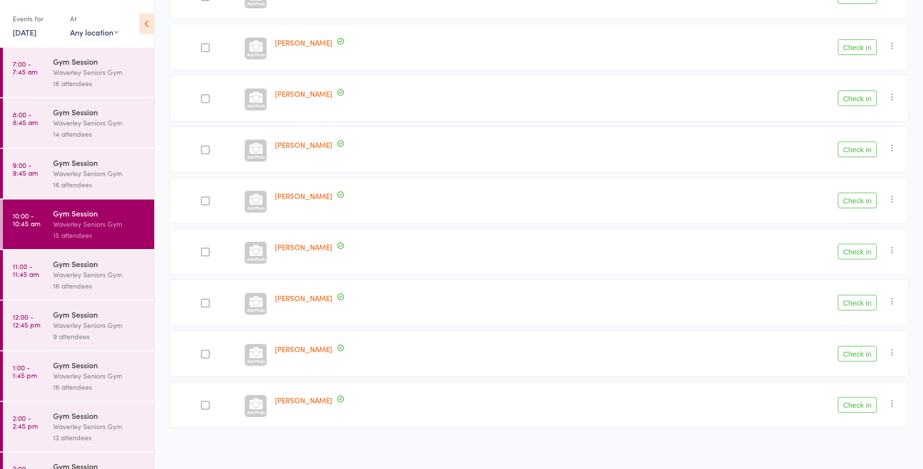
scroll to position [236, 0]
click at [857, 304] on button "Check in" at bounding box center [857, 300] width 39 height 16
click at [865, 307] on button "Check in" at bounding box center [857, 300] width 39 height 16
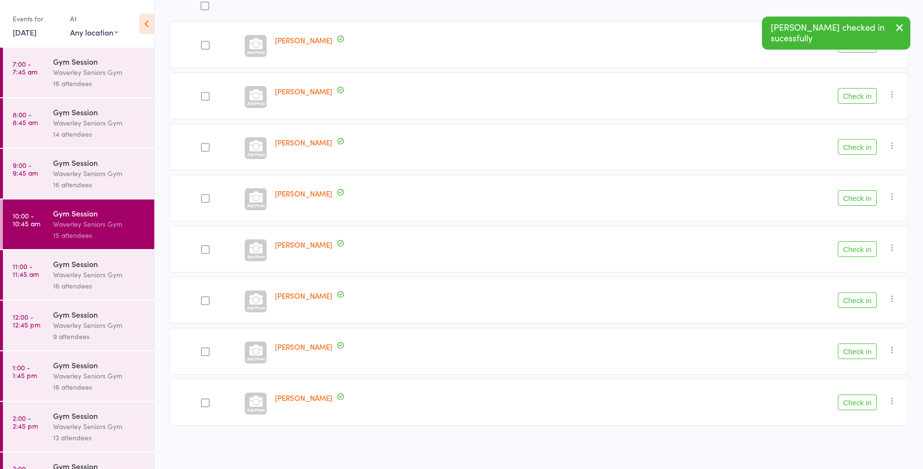
scroll to position [134, 0]
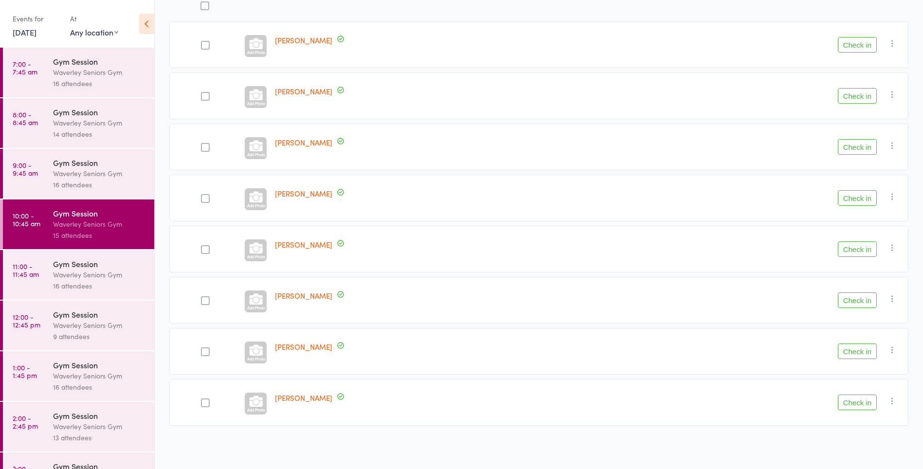
click at [853, 251] on button "Check in" at bounding box center [857, 249] width 39 height 16
click at [859, 401] on button "Check in" at bounding box center [857, 403] width 39 height 16
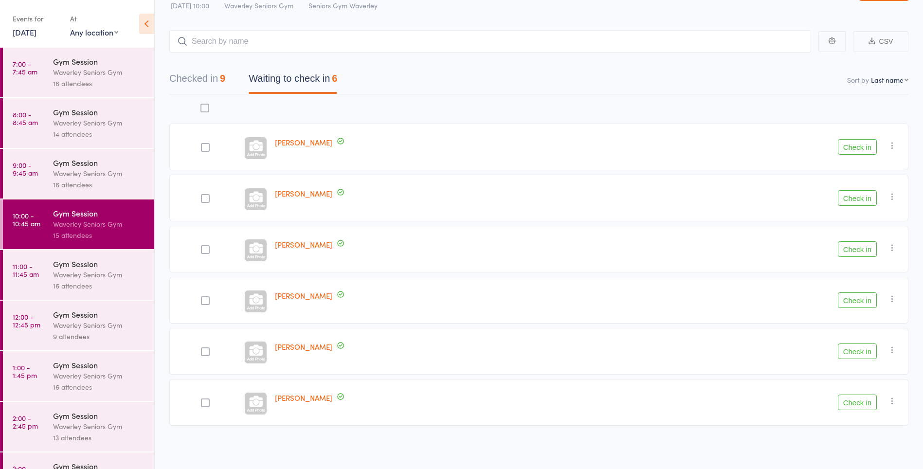
click at [871, 301] on button "Check in" at bounding box center [857, 300] width 39 height 16
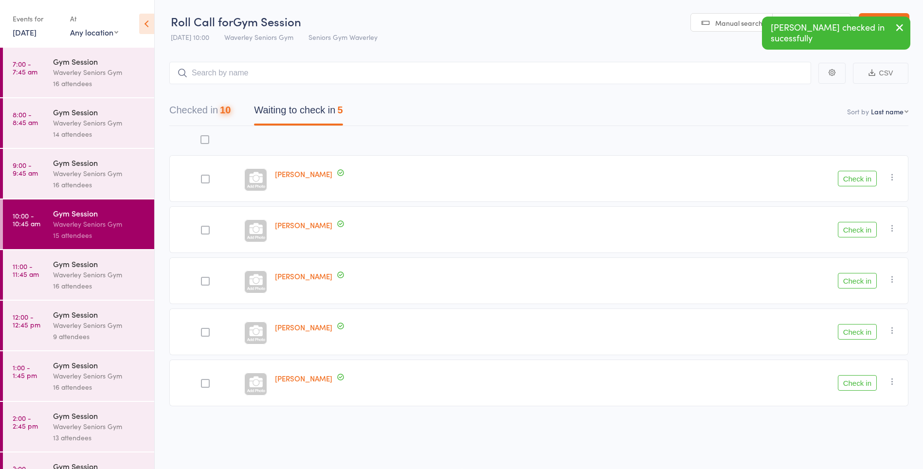
scroll to position [0, 0]
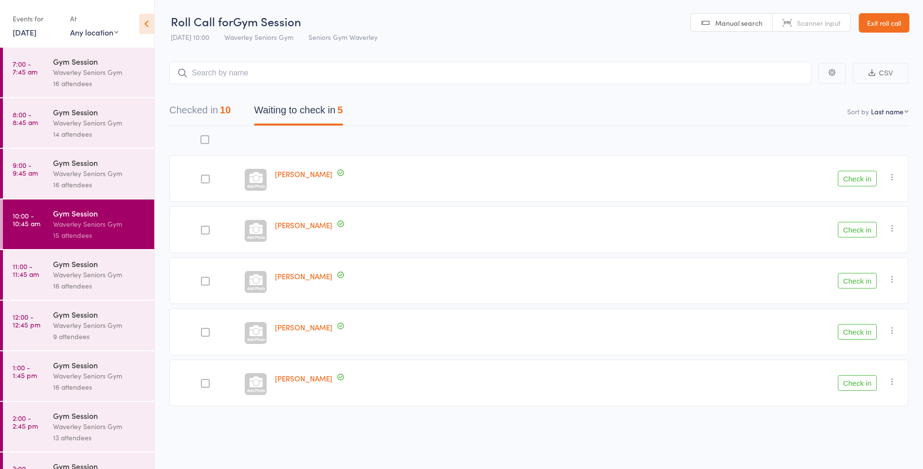
click at [204, 111] on button "Checked in 10" at bounding box center [199, 113] width 61 height 26
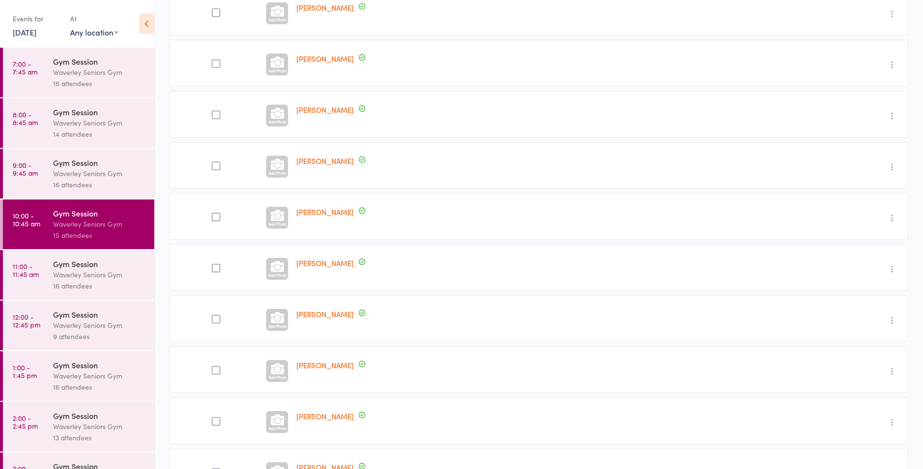
scroll to position [0, 0]
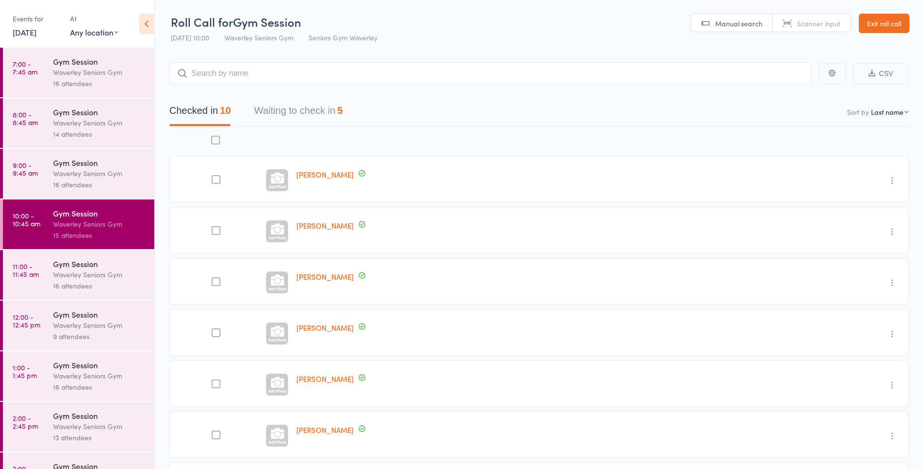
click at [333, 108] on button "Waiting to check in 5" at bounding box center [298, 113] width 89 height 26
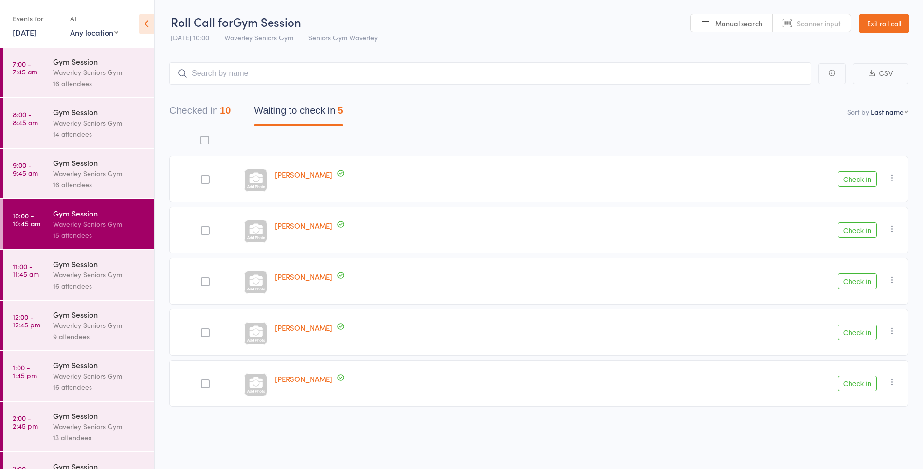
click at [855, 230] on button "Check in" at bounding box center [857, 230] width 39 height 16
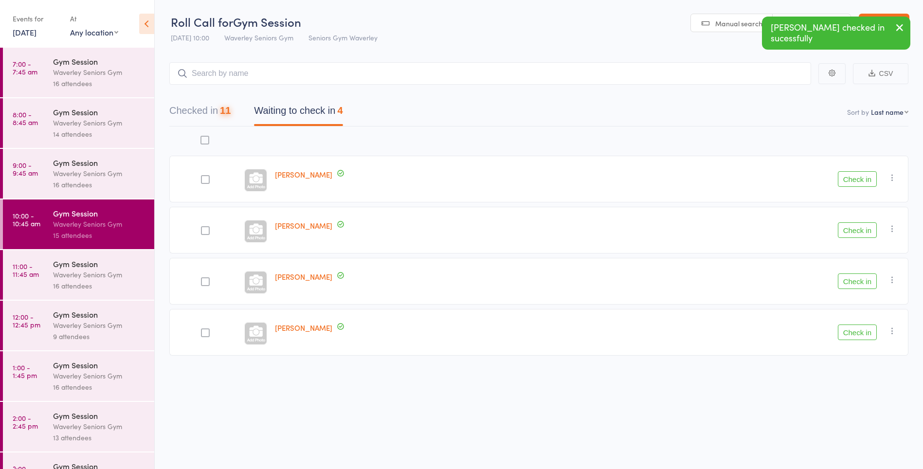
click at [861, 228] on button "Check in" at bounding box center [857, 230] width 39 height 16
click at [855, 233] on button "Check in" at bounding box center [857, 230] width 39 height 16
click at [861, 231] on button "Check in" at bounding box center [857, 230] width 39 height 16
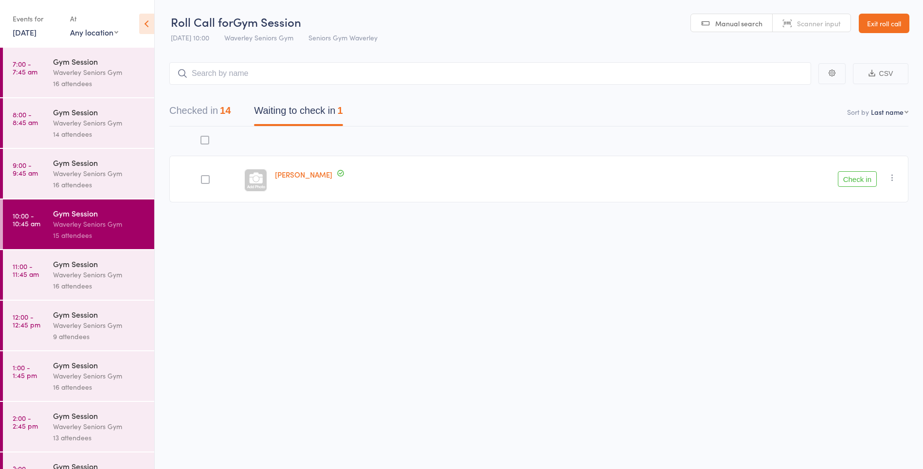
click at [210, 115] on button "Checked in 14" at bounding box center [199, 113] width 61 height 26
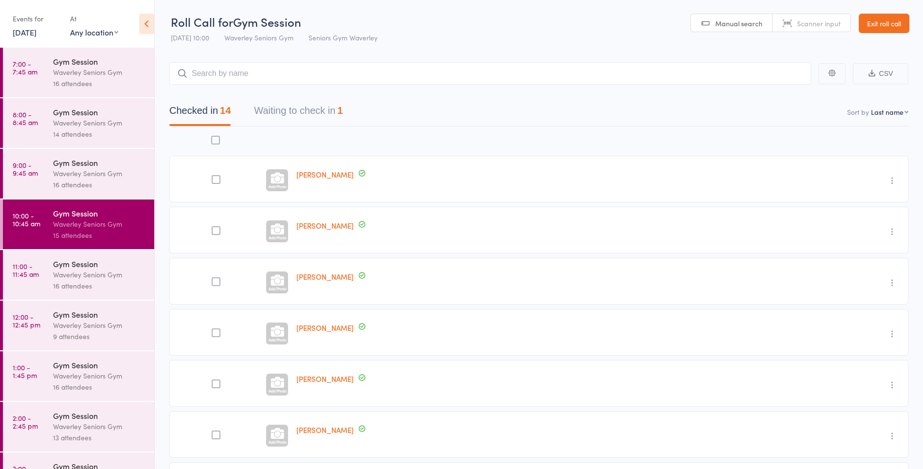
click at [299, 109] on button "Waiting to check in 1" at bounding box center [298, 113] width 89 height 26
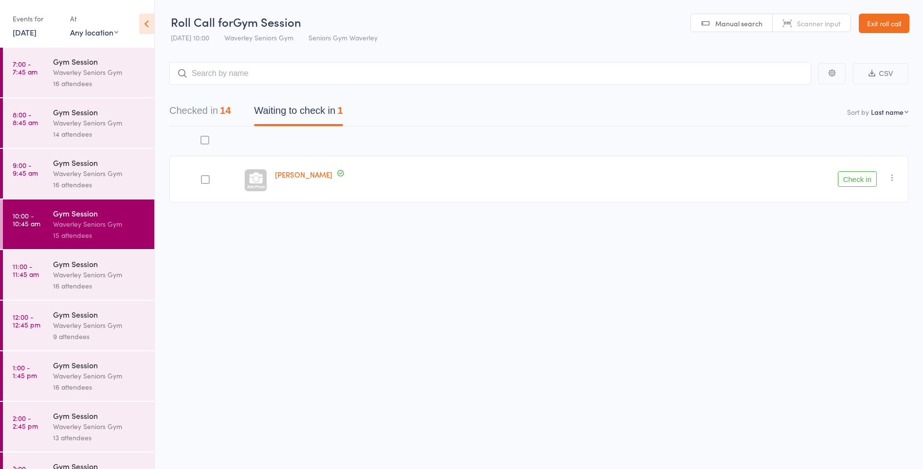
scroll to position [0, 0]
click at [68, 266] on div "Gym Session" at bounding box center [99, 263] width 93 height 11
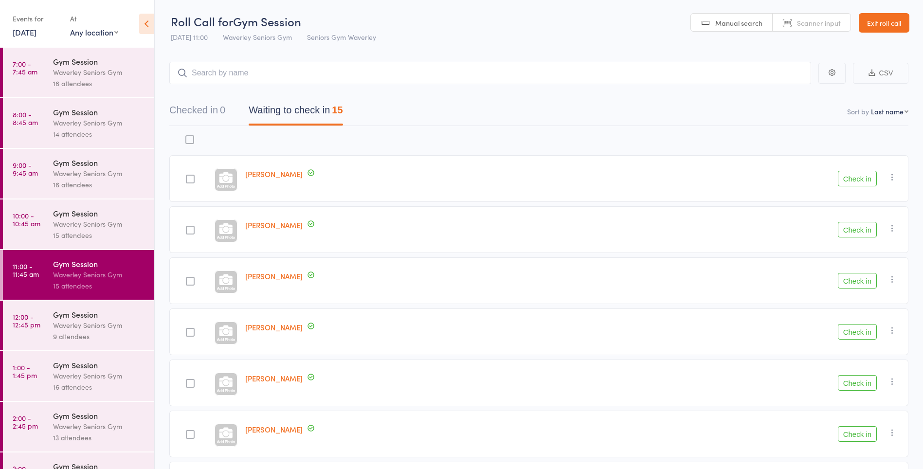
click at [90, 226] on div "Waverley Seniors Gym" at bounding box center [99, 223] width 93 height 11
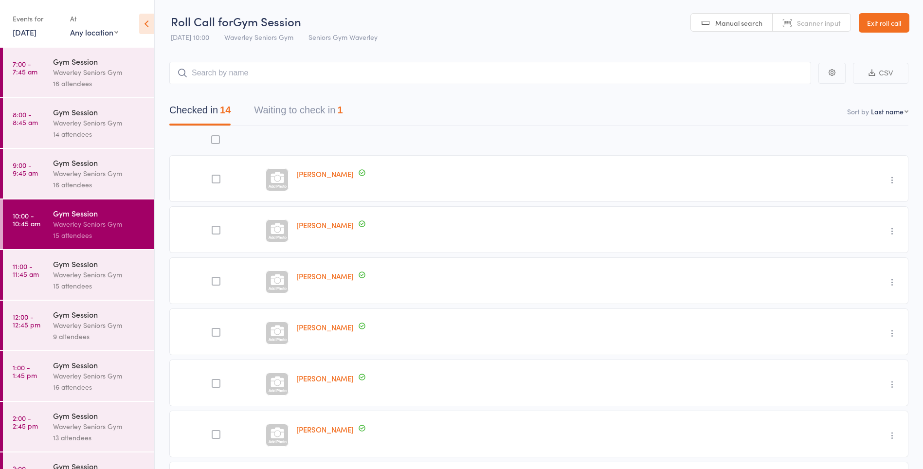
click at [322, 109] on button "Waiting to check in 1" at bounding box center [298, 113] width 89 height 26
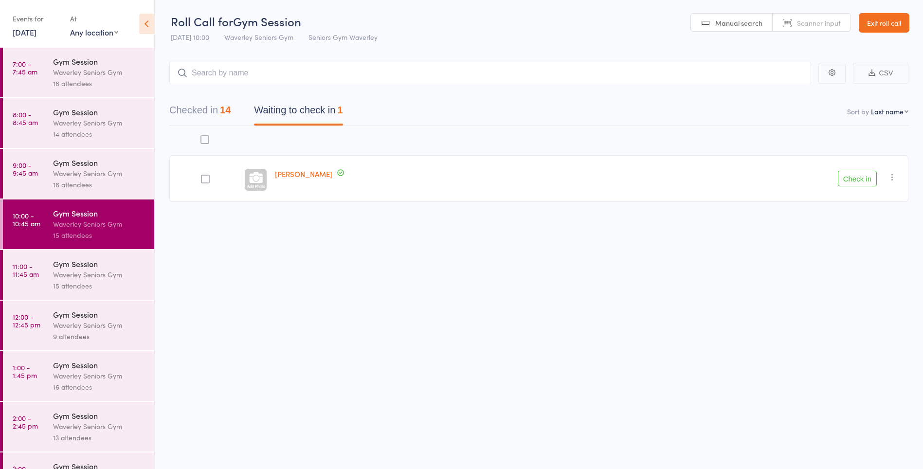
click at [891, 178] on icon "button" at bounding box center [892, 177] width 10 height 10
click at [863, 278] on li "Mark absent" at bounding box center [857, 274] width 80 height 13
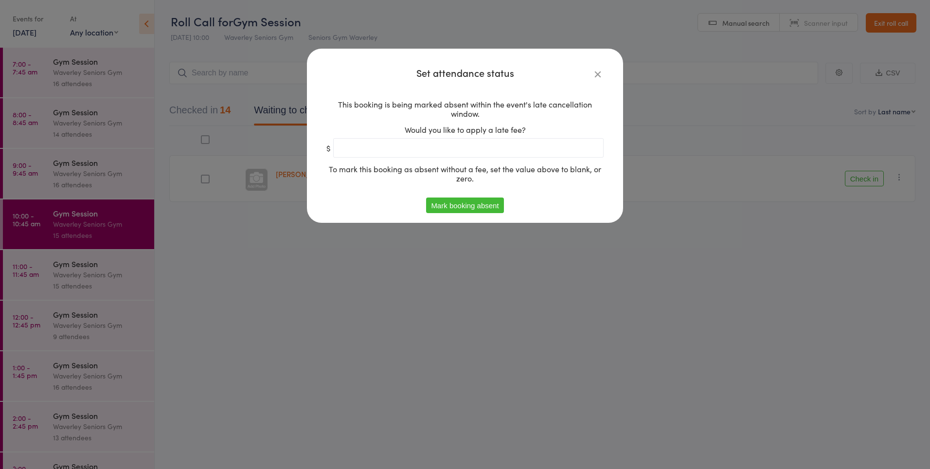
click at [480, 204] on button "Mark booking absent" at bounding box center [464, 206] width 77 height 16
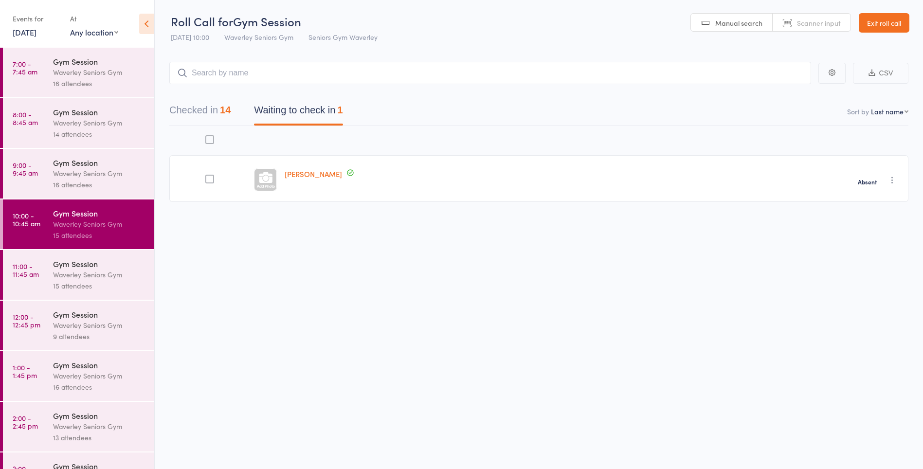
click at [67, 280] on div "15 attendees" at bounding box center [99, 285] width 93 height 11
